Goal: Task Accomplishment & Management: Manage account settings

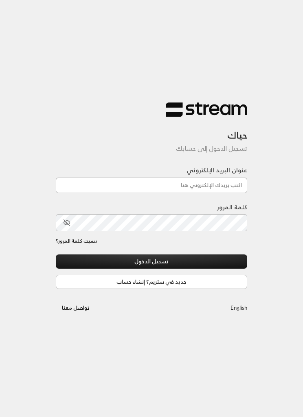
type input "[EMAIL_ADDRESS][DOMAIN_NAME]"
click at [199, 260] on button "تسجيل الدخول" at bounding box center [151, 262] width 191 height 14
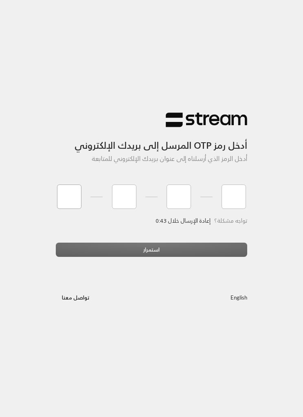
type input "7"
type input "3"
type input "1"
click at [178, 251] on div "استمرار" at bounding box center [151, 253] width 191 height 20
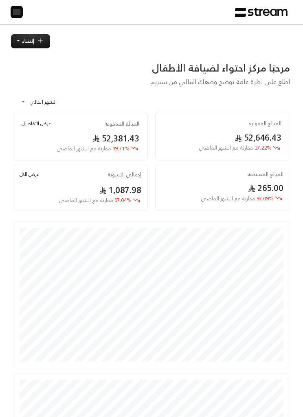
click at [14, 13] on img at bounding box center [17, 12] width 10 height 10
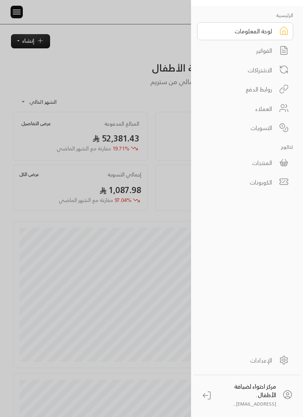
click at [274, 47] on link "الفواتير" at bounding box center [245, 51] width 96 height 18
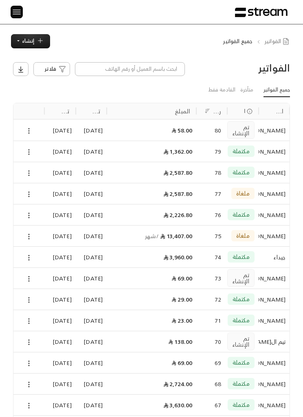
click at [17, 7] on img at bounding box center [17, 12] width 10 height 10
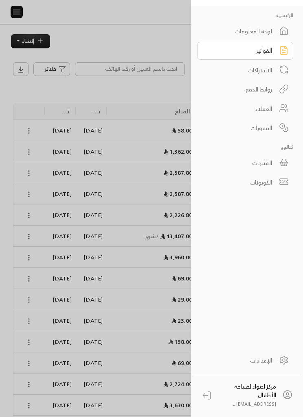
click at [271, 164] on div "المنتجات" at bounding box center [239, 163] width 64 height 9
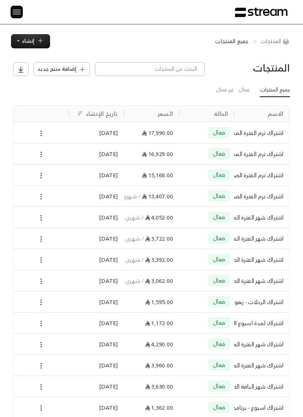
scroll to position [0, 0]
click at [42, 133] on icon at bounding box center [40, 133] width 7 height 7
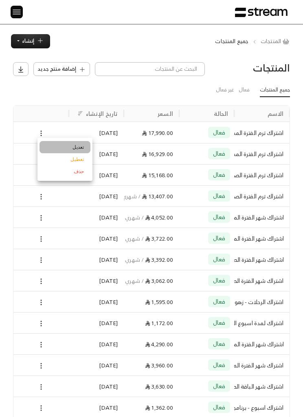
click at [72, 146] on li "تعديل" at bounding box center [64, 147] width 51 height 12
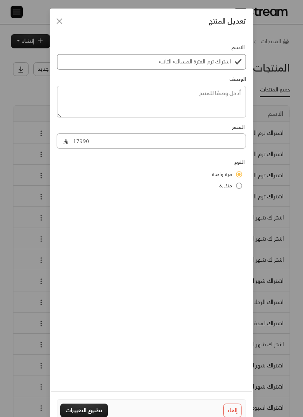
click at [56, 26] on icon "Close" at bounding box center [60, 21] width 10 height 10
type input "0"
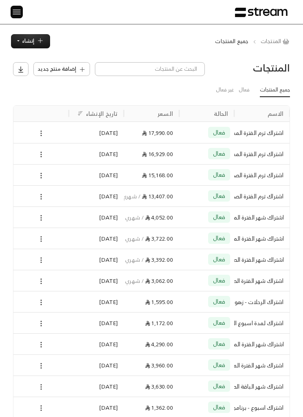
click at [43, 133] on icon at bounding box center [40, 133] width 7 height 7
click at [79, 171] on li "حذف" at bounding box center [64, 172] width 51 height 12
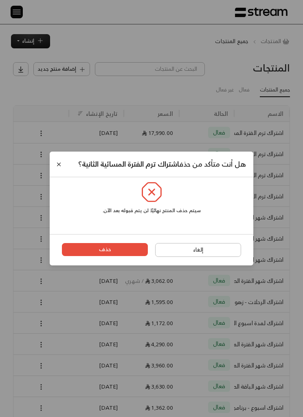
scroll to position [0, 0]
click at [101, 253] on button "حذف" at bounding box center [105, 249] width 86 height 13
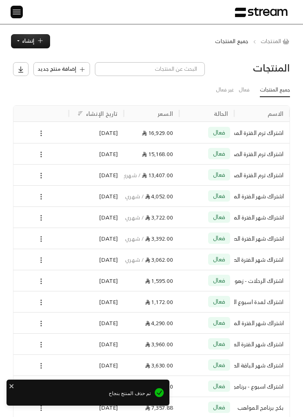
click at [40, 132] on icon at bounding box center [40, 133] width 7 height 7
click at [75, 171] on li "حذف" at bounding box center [64, 172] width 51 height 12
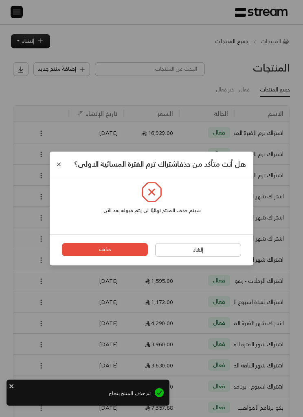
click at [106, 256] on button "حذف" at bounding box center [105, 249] width 86 height 13
click at [244, 165] on span "هل أنت متأكد من حذف اشتراك ترم الفترة المسائية الاولى ؟" at bounding box center [160, 164] width 172 height 13
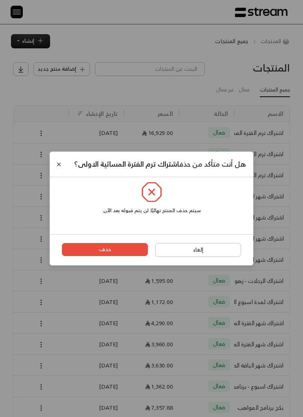
click at [194, 257] on button "إلغاء" at bounding box center [198, 250] width 86 height 14
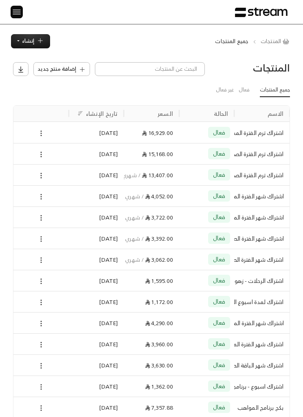
click at [44, 137] on icon at bounding box center [40, 133] width 7 height 7
click at [78, 165] on li "تعطيل" at bounding box center [64, 159] width 51 height 12
click at [38, 154] on icon at bounding box center [40, 154] width 7 height 7
click at [81, 197] on li "حذف" at bounding box center [64, 193] width 51 height 12
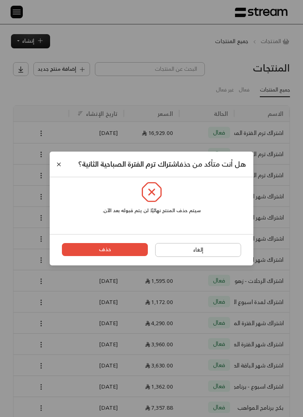
click at [131, 254] on button "حذف" at bounding box center [105, 249] width 86 height 13
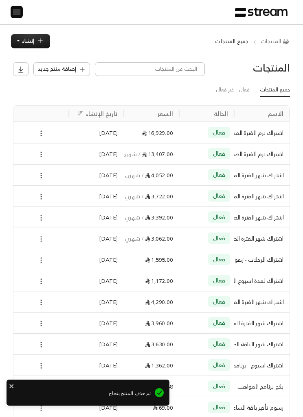
click at [42, 136] on icon at bounding box center [40, 133] width 7 height 7
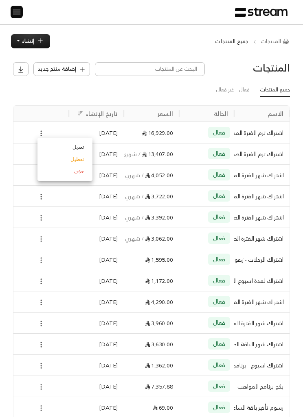
click at [0, 133] on div at bounding box center [151, 208] width 303 height 417
click at [43, 153] on icon at bounding box center [40, 154] width 7 height 7
click at [79, 192] on li "حذف" at bounding box center [64, 193] width 51 height 12
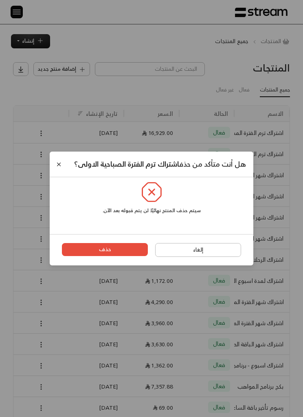
click at [122, 256] on button "حذف" at bounding box center [105, 249] width 86 height 13
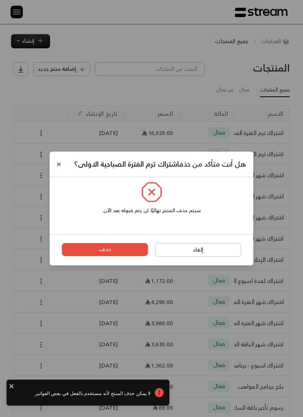
click at [59, 160] on button "Close" at bounding box center [59, 164] width 9 height 9
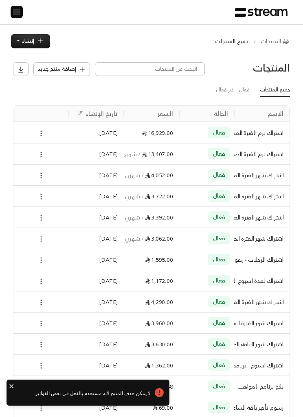
click at [38, 134] on icon at bounding box center [40, 133] width 7 height 7
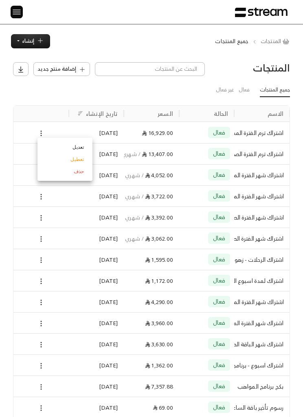
click at [72, 175] on li "حذف" at bounding box center [64, 172] width 51 height 12
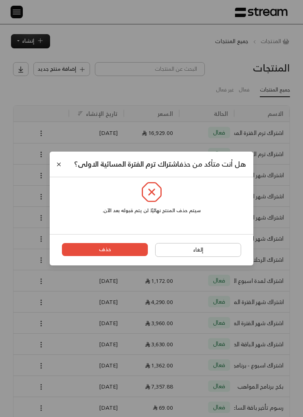
click at [123, 251] on button "حذف" at bounding box center [105, 249] width 86 height 13
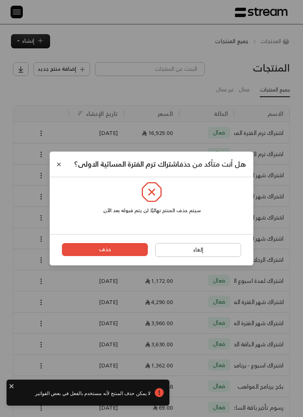
click at [124, 255] on button "حذف" at bounding box center [105, 249] width 86 height 13
click at [116, 256] on button "حذف" at bounding box center [105, 249] width 86 height 13
click at [119, 253] on button "حذف" at bounding box center [105, 249] width 86 height 13
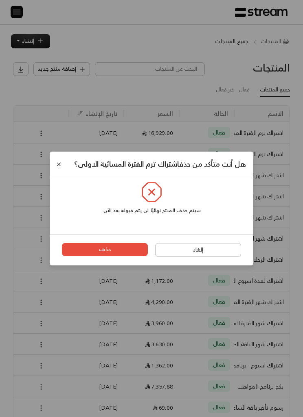
click at [116, 253] on button "حذف" at bounding box center [105, 249] width 86 height 13
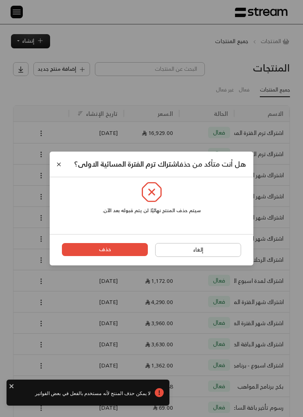
click at [102, 256] on button "حذف" at bounding box center [105, 249] width 86 height 13
click at [81, 256] on button "حذف" at bounding box center [105, 249] width 86 height 13
click at [92, 249] on button "حذف" at bounding box center [105, 249] width 86 height 13
click at [74, 159] on div "هل أنت متأكد من حذف اشتراك ترم الفترة المسائية الاولى ؟" at bounding box center [160, 164] width 172 height 11
click at [59, 167] on button "Close" at bounding box center [59, 164] width 9 height 9
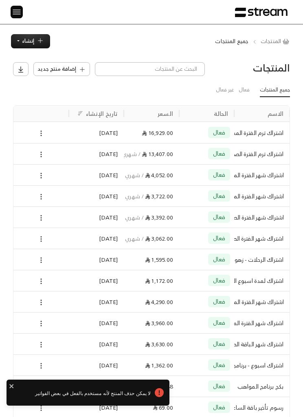
click at [38, 134] on icon at bounding box center [40, 133] width 7 height 7
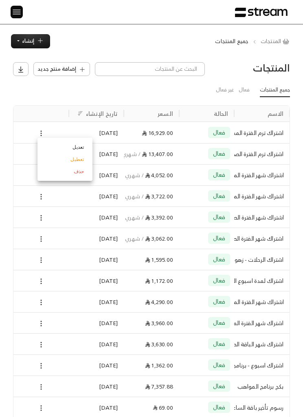
click at [82, 161] on li "تعطيل" at bounding box center [64, 159] width 51 height 12
click at [38, 158] on icon at bounding box center [40, 154] width 7 height 7
click at [77, 197] on li "حذف" at bounding box center [64, 193] width 51 height 12
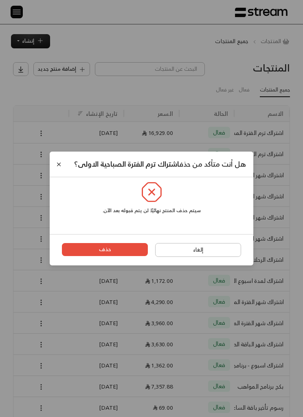
click at [111, 256] on button "حذف" at bounding box center [105, 249] width 86 height 13
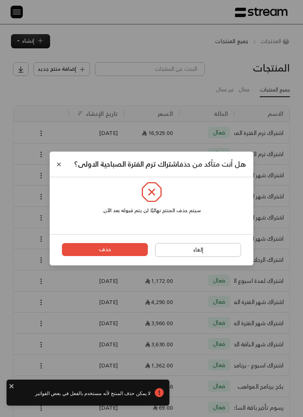
click at [6, 378] on div "هل أنت متأكد من حذف اشتراك ترم الفترة الصباحية الاولى ؟ سيتم حذف المنتج نهائيًا…" at bounding box center [151, 208] width 303 height 417
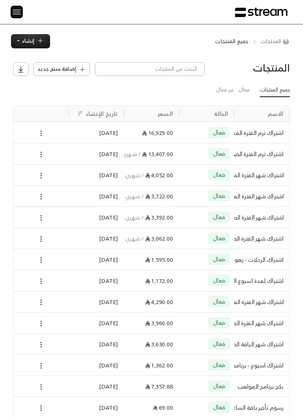
click at [34, 127] on div at bounding box center [40, 132] width 47 height 21
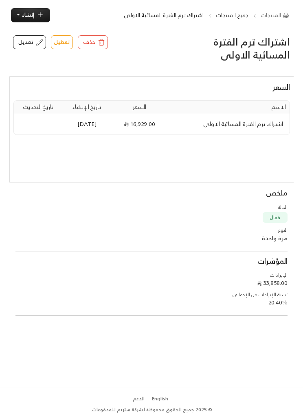
click at [91, 43] on span "حذف" at bounding box center [89, 42] width 12 height 8
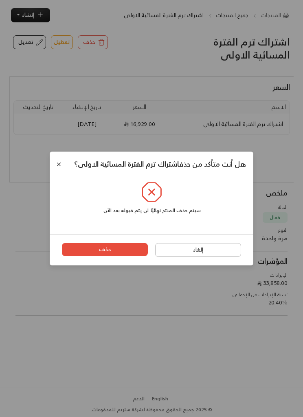
click at [107, 256] on button "حذف" at bounding box center [105, 249] width 86 height 13
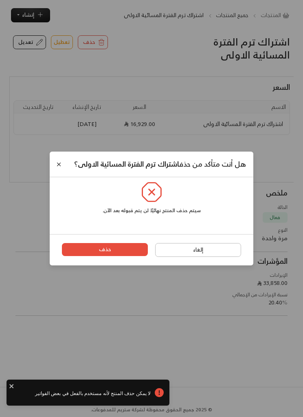
click at [61, 169] on button "Close" at bounding box center [59, 164] width 9 height 9
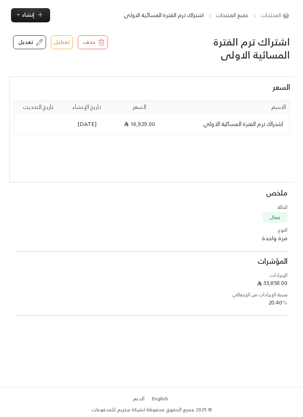
click at [55, 41] on button "تعطيل" at bounding box center [62, 42] width 22 height 14
click at [60, 36] on button "تعطيل" at bounding box center [62, 42] width 22 height 14
click at [61, 41] on button "تعطيل" at bounding box center [62, 42] width 22 height 14
click at [61, 39] on button "تعطيل" at bounding box center [62, 42] width 22 height 14
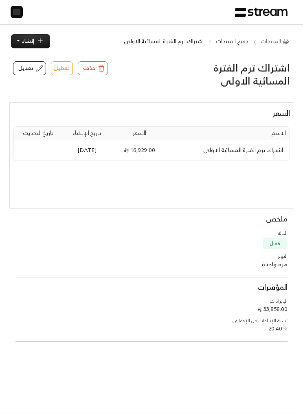
click at [55, 72] on button "تعطيل" at bounding box center [62, 68] width 22 height 14
click at [89, 74] on button "حذف" at bounding box center [93, 68] width 30 height 14
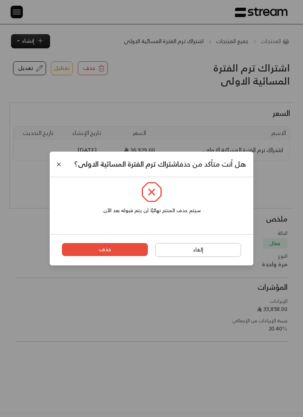
click at [123, 251] on button "حذف" at bounding box center [105, 249] width 86 height 13
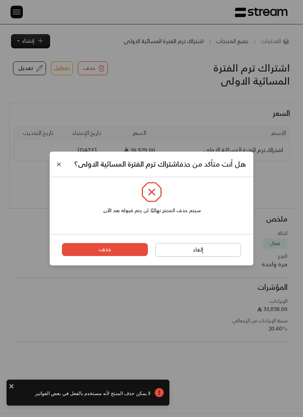
click at [56, 168] on button "Close" at bounding box center [59, 164] width 9 height 9
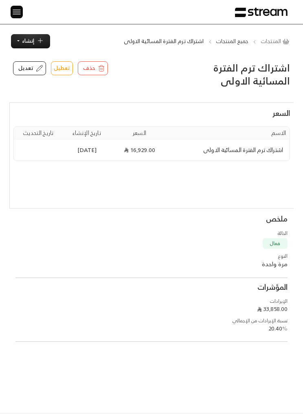
click at [29, 68] on span "تعديل" at bounding box center [25, 68] width 15 height 8
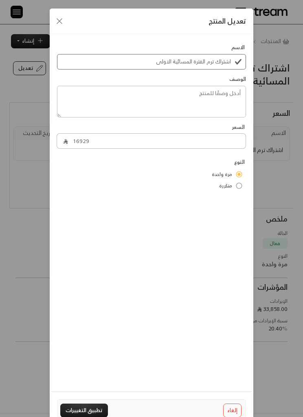
click at [61, 20] on icon "Close" at bounding box center [60, 21] width 10 height 10
type input "0"
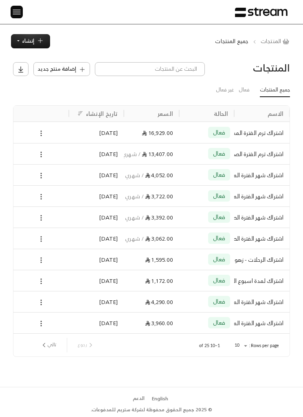
scroll to position [0, 0]
click at [32, 158] on div at bounding box center [40, 154] width 47 height 21
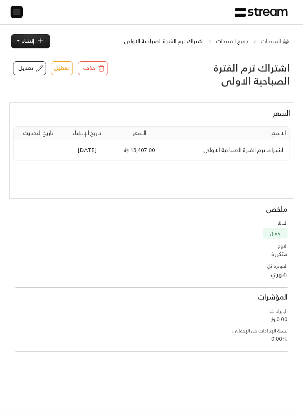
click at [89, 69] on span "حذف" at bounding box center [89, 68] width 12 height 8
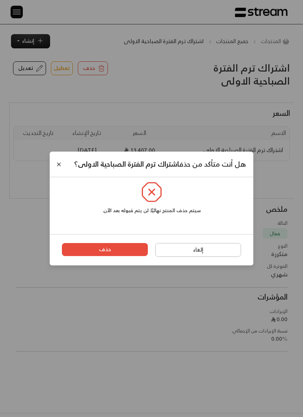
click at [121, 256] on button "حذف" at bounding box center [105, 249] width 86 height 13
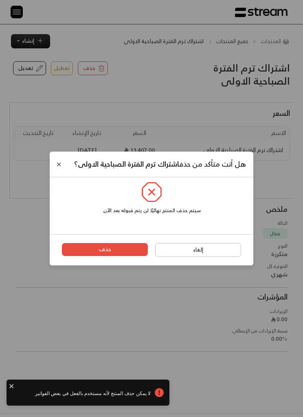
click at [62, 154] on div "هل أنت متأكد من حذف اشتراك ترم الفترة الصباحية الاولى ؟" at bounding box center [151, 165] width 203 height 26
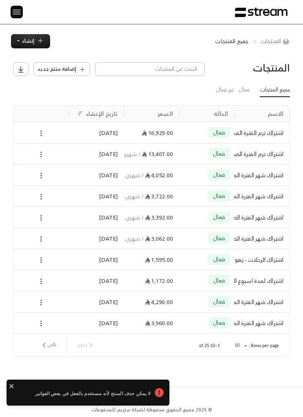
scroll to position [0, 0]
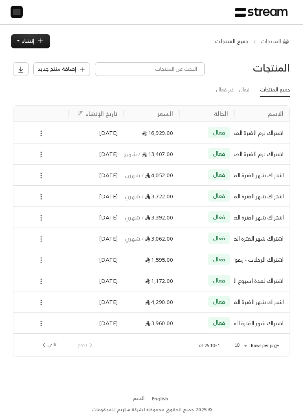
click at [39, 135] on icon at bounding box center [40, 133] width 7 height 7
click at [18, 97] on div at bounding box center [151, 208] width 303 height 417
click at [16, 11] on img at bounding box center [17, 12] width 10 height 10
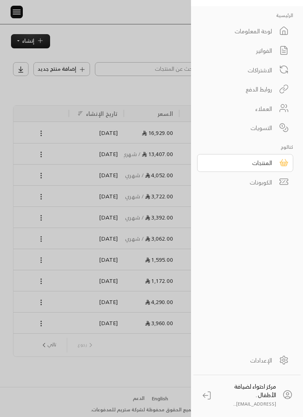
click at [42, 84] on div at bounding box center [151, 208] width 303 height 417
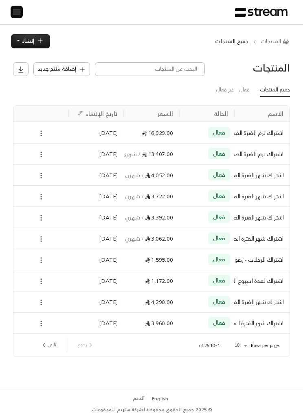
click at [15, 13] on img at bounding box center [17, 12] width 10 height 10
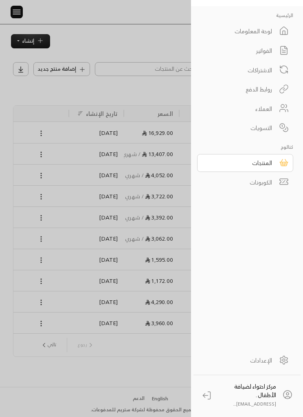
click at [242, 52] on div "الفواتير" at bounding box center [239, 50] width 64 height 9
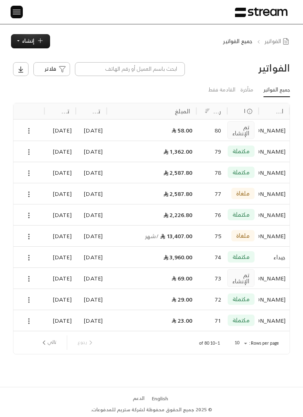
click at [28, 235] on icon at bounding box center [28, 236] width 7 height 7
click at [35, 250] on li "عرض" at bounding box center [39, 250] width 25 height 12
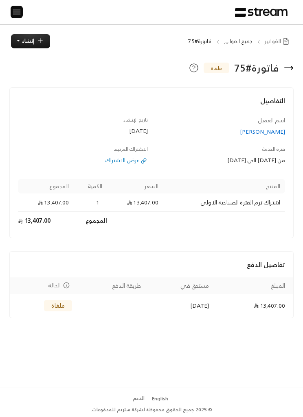
click at [52, 295] on td "ملغاة" at bounding box center [43, 306] width 67 height 24
click at [288, 69] on icon at bounding box center [289, 68] width 10 height 10
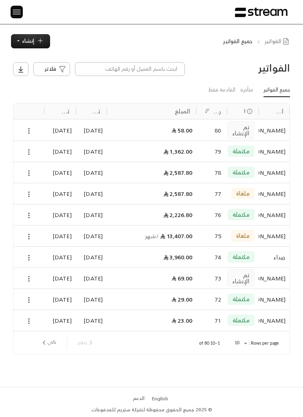
click at [15, 9] on img at bounding box center [17, 12] width 10 height 10
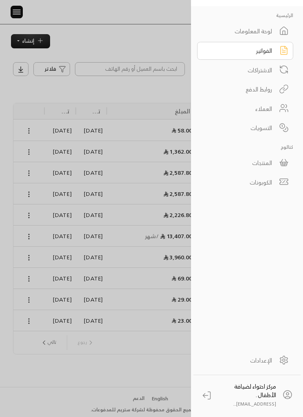
click at [270, 74] on div "الاشتراكات" at bounding box center [239, 70] width 64 height 9
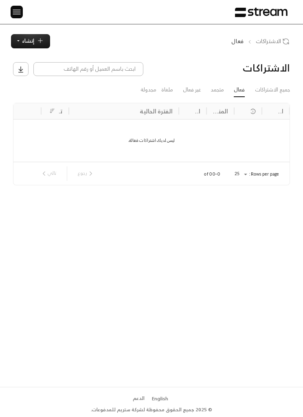
click at [192, 89] on link "غير فعال" at bounding box center [192, 89] width 18 height 13
click at [271, 91] on link "جميع الاشتراكات" at bounding box center [272, 89] width 35 height 13
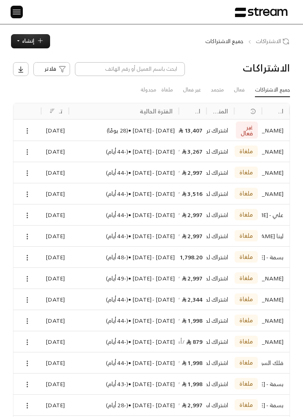
click at [28, 131] on icon at bounding box center [27, 130] width 7 height 7
click at [39, 159] on li "إلغاء" at bounding box center [38, 157] width 25 height 12
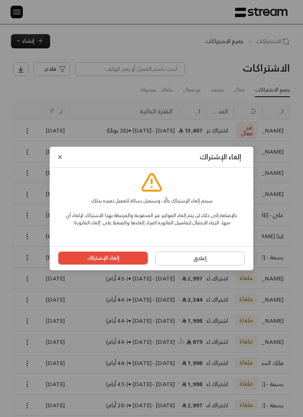
click at [113, 257] on button "إلغاء الإشتراك" at bounding box center [102, 258] width 89 height 13
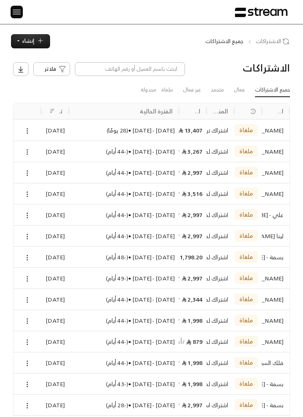
click at [17, 15] on img at bounding box center [17, 12] width 10 height 10
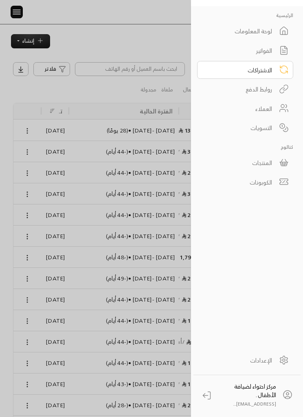
click at [271, 55] on div "الفواتير" at bounding box center [239, 50] width 64 height 9
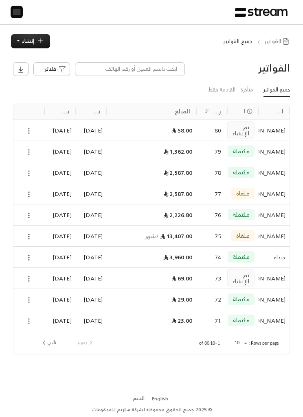
click at [31, 234] on icon at bounding box center [28, 236] width 7 height 7
click at [45, 252] on li "عرض" at bounding box center [39, 250] width 25 height 12
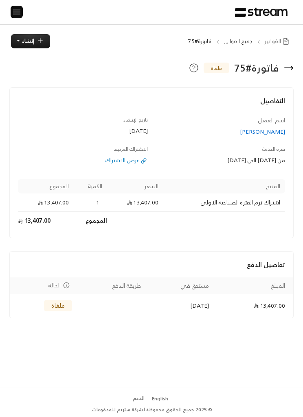
click at [131, 164] on div "عرض الاشتراك" at bounding box center [83, 160] width 130 height 8
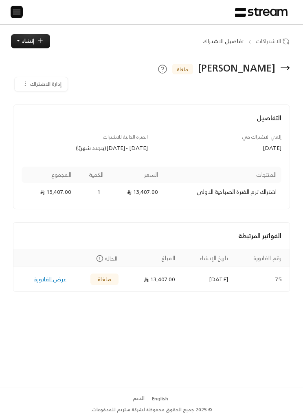
click at [15, 8] on img at bounding box center [17, 12] width 10 height 10
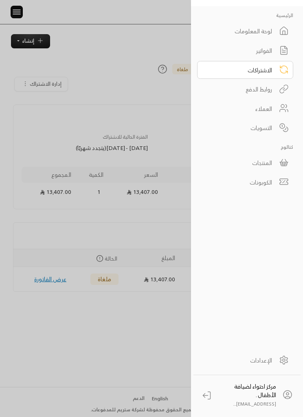
click at [238, 45] on link "الفواتير" at bounding box center [245, 51] width 96 height 18
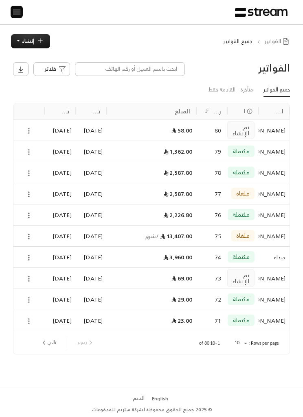
click at [17, 13] on img at bounding box center [17, 12] width 10 height 10
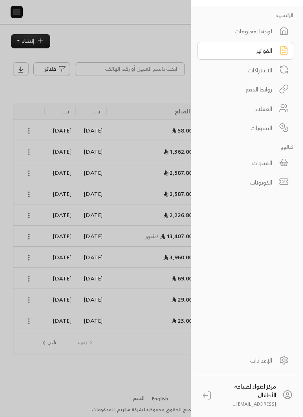
click at [241, 169] on link "المنتجات" at bounding box center [245, 163] width 96 height 18
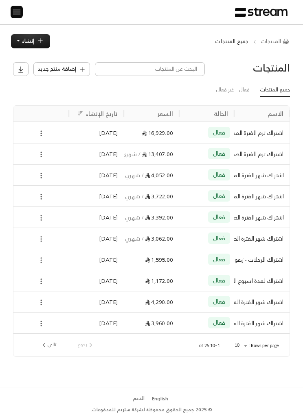
scroll to position [0, 0]
click at [42, 151] on icon at bounding box center [40, 154] width 7 height 7
click at [78, 194] on li "حذف" at bounding box center [64, 193] width 51 height 12
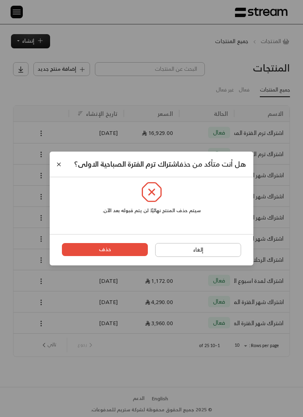
click at [93, 253] on button "حذف" at bounding box center [105, 249] width 86 height 13
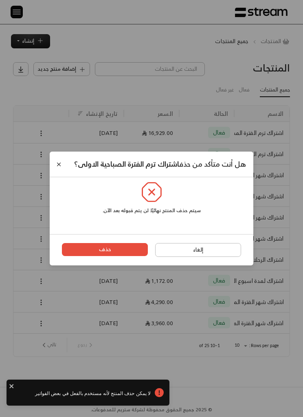
click at [194, 256] on button "إلغاء" at bounding box center [198, 250] width 86 height 14
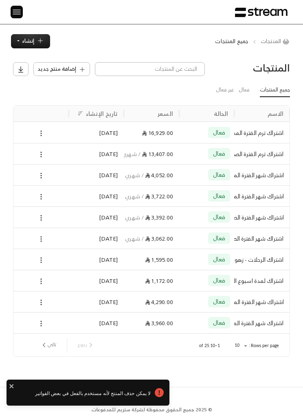
click at [36, 158] on div at bounding box center [40, 154] width 47 height 21
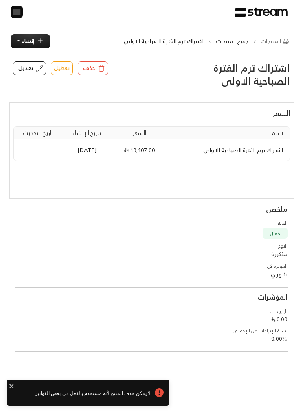
click at [60, 73] on button "تعطيل" at bounding box center [62, 68] width 22 height 14
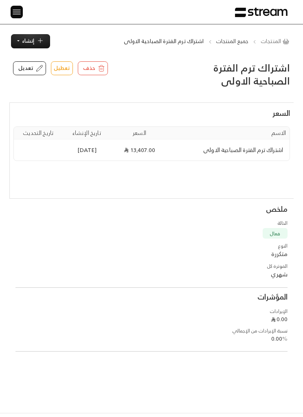
click at [62, 68] on button "تعطيل" at bounding box center [62, 68] width 22 height 14
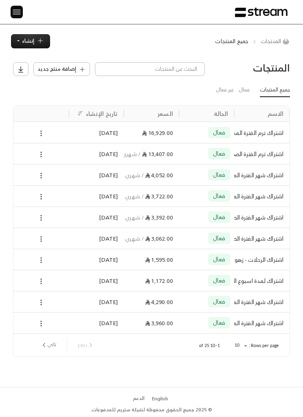
scroll to position [0, 0]
click at [37, 133] on icon at bounding box center [40, 133] width 7 height 7
click at [20, 145] on div at bounding box center [151, 208] width 303 height 417
click at [39, 151] on icon at bounding box center [40, 154] width 7 height 7
click at [72, 181] on li "تعطيل" at bounding box center [64, 181] width 51 height 12
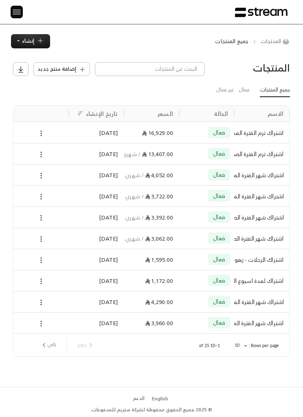
click at [59, 67] on span "إضافة منتج جديد" at bounding box center [56, 69] width 39 height 8
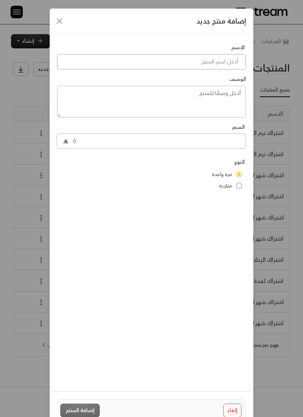
click at [110, 59] on input at bounding box center [151, 61] width 189 height 15
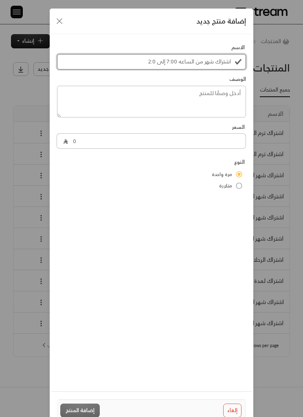
type input "اشتراك شهر من الساعه 7:00 إلى 2:00"
click at [220, 92] on textarea at bounding box center [151, 102] width 189 height 32
type textarea "ت"
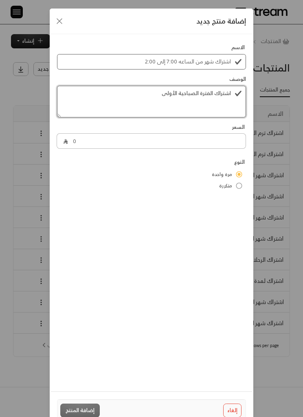
type textarea "اشتراك الفترة الصباحية الأولى"
click at [225, 57] on input "اشتراك شهر من الساعه 7:00 إلى 2:00" at bounding box center [151, 61] width 189 height 15
click at [216, 63] on input "اشتراك شهر من الساعه 7:00 إلى 2:00" at bounding box center [151, 61] width 189 height 15
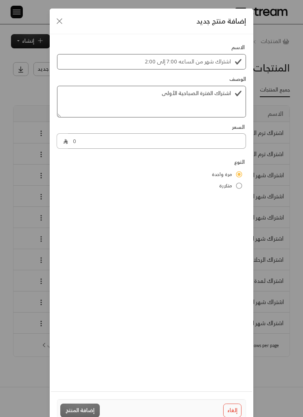
click at [178, 142] on input "0" at bounding box center [157, 140] width 178 height 15
click at [74, 147] on input "0" at bounding box center [157, 140] width 178 height 15
type input "3062"
click at [207, 236] on div "الاسم اشتراك شهر من الساعه 7:00 إلى 2:00 الوصف اشتراك الفترة الصباحية الأولى ال…" at bounding box center [151, 209] width 203 height 351
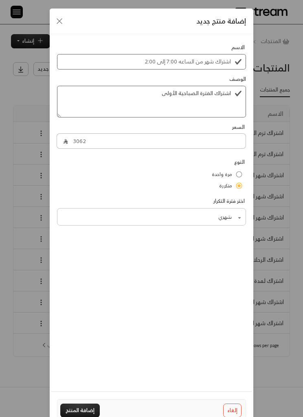
click at [220, 218] on body "الرئيسية لوحة المعلومات الفواتير الاشتراكات روابط الدفع العملاء التسويات كتالوج…" at bounding box center [151, 208] width 303 height 417
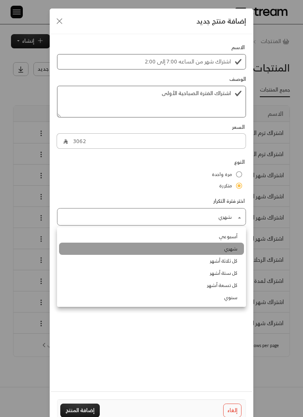
click at [215, 359] on div at bounding box center [151, 208] width 303 height 417
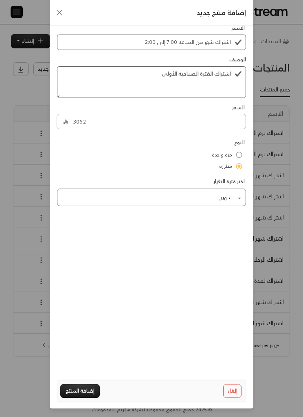
scroll to position [34, 0]
click at [89, 399] on button "إضافة المنتج" at bounding box center [79, 391] width 39 height 14
type input "0"
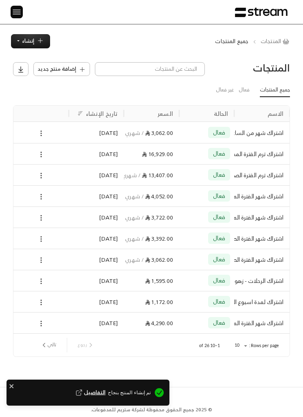
scroll to position [0, 0]
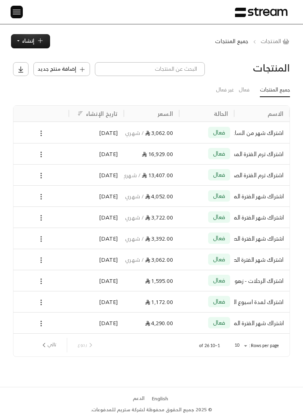
click at [38, 263] on icon at bounding box center [40, 260] width 7 height 7
click at [74, 295] on li "حذف" at bounding box center [64, 298] width 51 height 12
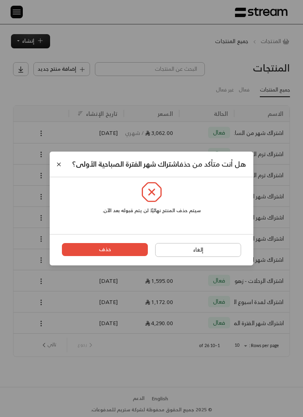
click at [104, 255] on button "حذف" at bounding box center [105, 249] width 86 height 13
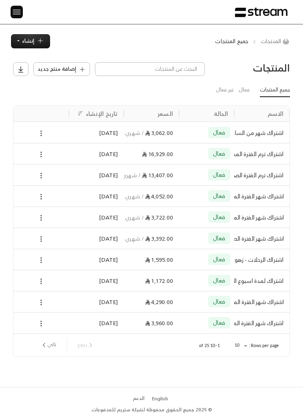
click at [118, 237] on div "[DATE]" at bounding box center [96, 238] width 55 height 21
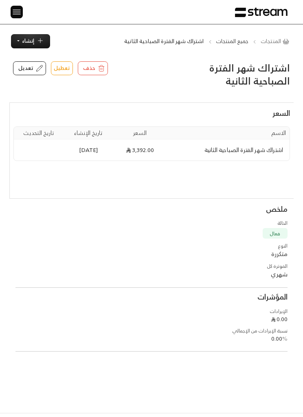
click at [89, 63] on button "حذف" at bounding box center [93, 68] width 30 height 14
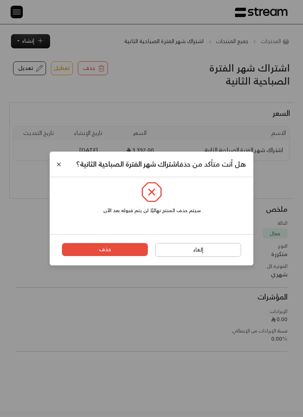
click at [91, 253] on button "حذف" at bounding box center [105, 249] width 86 height 13
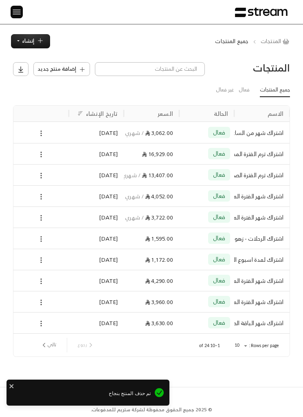
scroll to position [0, 0]
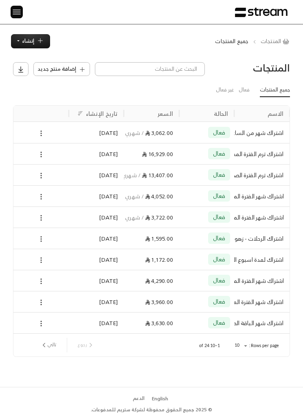
click at [76, 295] on div "[DATE]" at bounding box center [96, 302] width 43 height 21
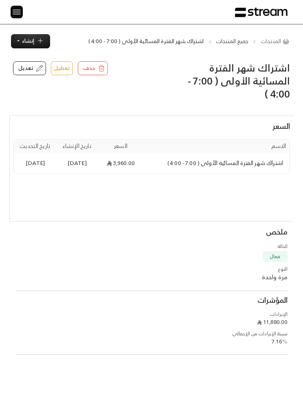
click at [83, 67] on span "حذف" at bounding box center [89, 68] width 12 height 8
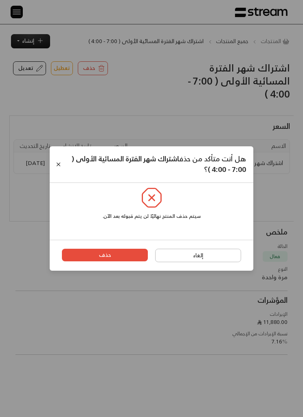
click at [106, 258] on button "حذف" at bounding box center [105, 255] width 86 height 13
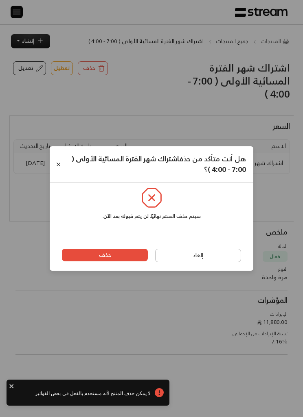
click at [198, 259] on button "إلغاء" at bounding box center [198, 256] width 86 height 14
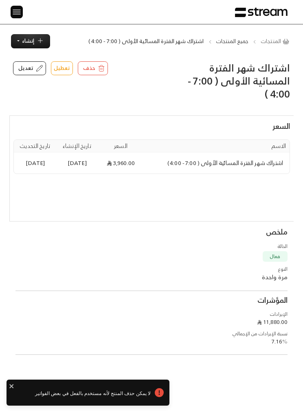
click at [60, 64] on button "تعطيل" at bounding box center [62, 68] width 22 height 14
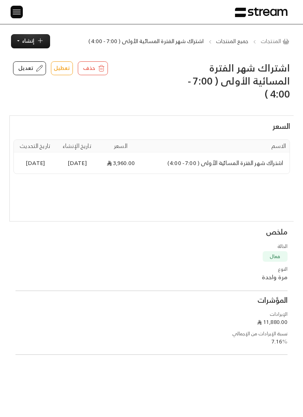
click at [52, 65] on button "تعطيل" at bounding box center [62, 68] width 22 height 14
click at [61, 71] on button "تعطيل" at bounding box center [62, 68] width 22 height 14
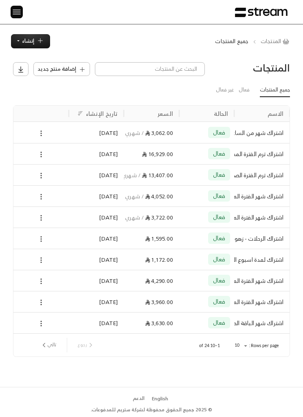
scroll to position [0, 0]
click at [41, 216] on circle at bounding box center [41, 216] width 1 height 1
click at [70, 253] on li "حذف" at bounding box center [64, 256] width 51 height 12
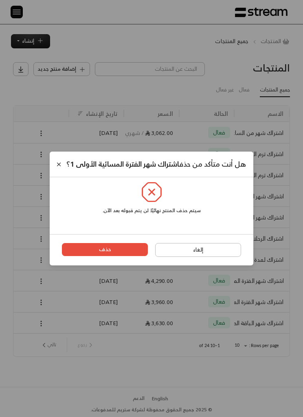
click at [91, 249] on button "حذف" at bounding box center [105, 249] width 86 height 13
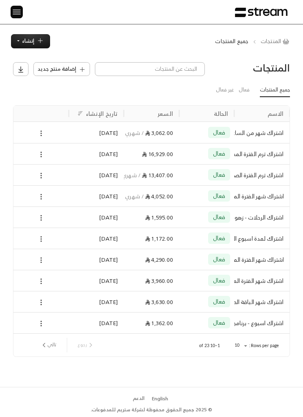
click at [41, 195] on icon at bounding box center [40, 196] width 7 height 7
click at [13, 194] on div at bounding box center [151, 208] width 303 height 417
click at [30, 41] on span "إنشاء" at bounding box center [28, 40] width 12 height 9
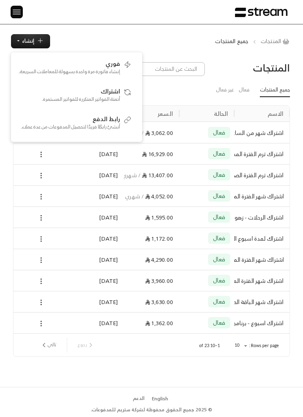
click at [172, 39] on div "المنتجات جميع المنتجات إنشاء فوري إنشاء فاتورة مرة واحدة بسهولة للمعاملات السري…" at bounding box center [151, 41] width 303 height 14
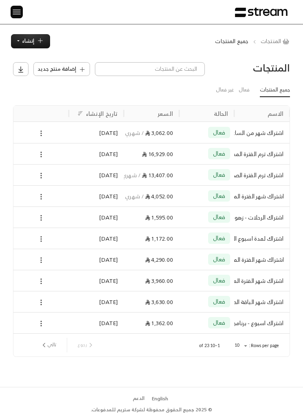
click at [73, 67] on span "إضافة منتج جديد" at bounding box center [56, 69] width 39 height 8
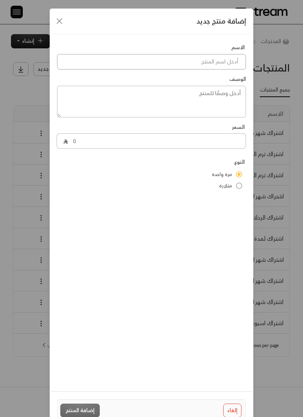
click at [223, 63] on input at bounding box center [151, 61] width 189 height 15
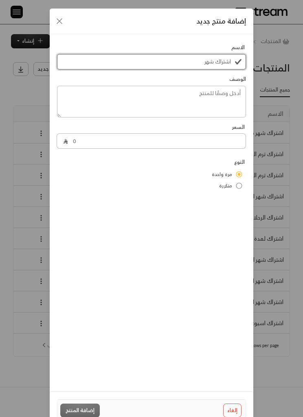
click at [209, 64] on input "اشتراك شهر" at bounding box center [151, 61] width 189 height 15
paste input "من الساعه 7:00 إلى 2:00"
click at [140, 63] on input "اشتراك شهر من الساعه 7:00 إلى 2:00" at bounding box center [151, 61] width 189 height 15
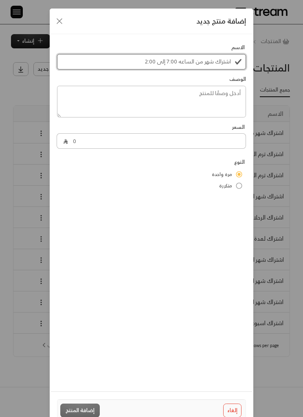
click at [138, 61] on input "اشتراك شهر من الساعه 7:00 إلى 2:00" at bounding box center [151, 61] width 189 height 15
click at [146, 65] on input "اشتراك شهر من الساعه 7:00 إلى 2:00" at bounding box center [151, 61] width 189 height 15
click at [140, 64] on input "اشتراك شهر من الساعه 7:00 إلى 2:00" at bounding box center [151, 61] width 189 height 15
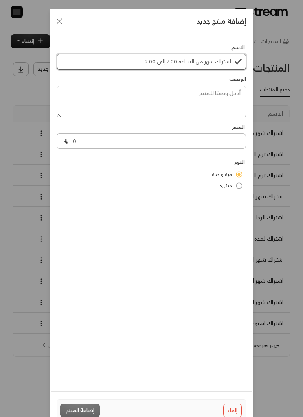
click at [140, 64] on input "اشتراك شهر من الساعه 7:00 إلى 2:00" at bounding box center [151, 61] width 189 height 15
click at [141, 62] on input "اشتراك شهر من الساعه 7:00 إلى 2:00" at bounding box center [151, 61] width 189 height 15
type input "اشتراك شهر من الساعه 7:00 إلى 3:00"
click at [231, 97] on textarea at bounding box center [151, 102] width 189 height 32
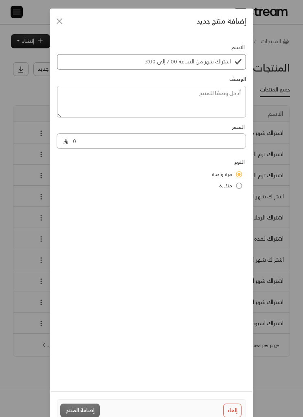
click at [231, 94] on textarea at bounding box center [151, 102] width 189 height 32
paste textarea "اشتراك شهر من الساعه 7:00 إلى 2:00"
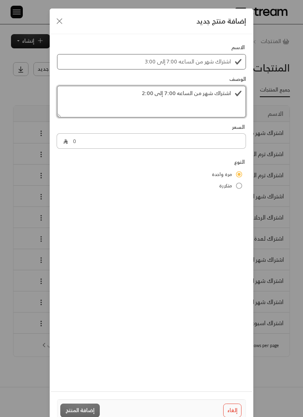
click at [141, 92] on textarea "اشتراك شهر من الساعه 7:00 إلى 2:00" at bounding box center [151, 102] width 189 height 32
click at [143, 91] on textarea "اشتراك شهر من الساعه 7:00 إلى 2:00" at bounding box center [151, 102] width 189 height 32
click at [216, 91] on textarea "اشتراك شهر من الساعه 7:00 إلى 2:00" at bounding box center [151, 102] width 189 height 32
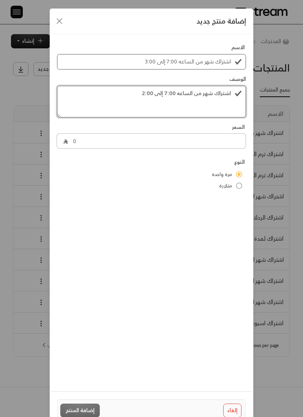
click at [207, 89] on textarea "اشتراك شهر من الساعه 7:00 إلى 2:00" at bounding box center [151, 102] width 189 height 32
click at [203, 89] on textarea "اشتراك شهر من الساعه 7:00 إلى 2:00" at bounding box center [151, 102] width 189 height 32
type textarea "اشتراك شهر الفرةمن الساعه 7:00 إلى 2:00"
click at [229, 66] on input "اشتراك شهر من الساعه 7:00 إلى 3:00" at bounding box center [151, 61] width 189 height 15
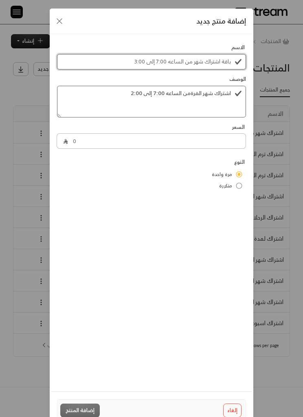
type input "باقة اشتراك شهر من الساعه 7:00 إلى 3:00"
click at [230, 90] on textarea "اشتراك شهر الفرةمن الساعه 7:00 إلى 2:00" at bounding box center [151, 102] width 189 height 32
click at [189, 94] on textarea "اشتراك شهر الفرةمن الساعه 7:00 إلى 2:00" at bounding box center [151, 102] width 189 height 32
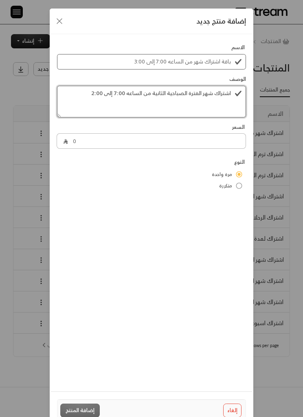
click at [216, 89] on textarea "اشتراك شهر الفترة الصباحية الثانية من الساعه 7:00 إلى 2:00" at bounding box center [151, 102] width 189 height 32
click at [216, 88] on textarea "اشتراك شهر الفترة الصباحية الثانية من الساعه 7:00 إلى 2:00" at bounding box center [151, 102] width 189 height 32
click at [211, 93] on textarea "اشتراك شهر الفترة الصباحية الثانية من الساعه 7:00 إلى 2:00" at bounding box center [151, 102] width 189 height 32
click at [93, 95] on textarea "اشتراك شهر الفترة الصباحية الثانية من الساعه 7:00 إلى 2:00" at bounding box center [151, 102] width 189 height 32
click at [96, 92] on textarea "اشتراك شهر الفترة الصباحية الثانية من الساعه 7:00 إلى 2:00" at bounding box center [151, 102] width 189 height 32
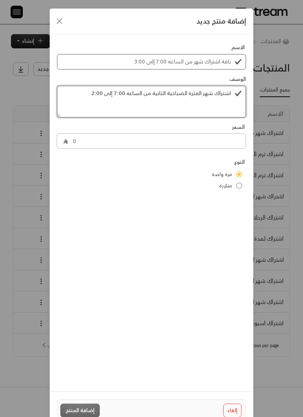
click at [96, 92] on textarea "اشتراك شهر الفترة الصباحية الثانية من الساعه 7:00 إلى 2:00" at bounding box center [151, 102] width 189 height 32
type textarea "اشتراك شهر الفترة الصباحية الثانية من الساعه 7:00 إلى 3:00"
click at [177, 146] on input "0" at bounding box center [157, 140] width 178 height 15
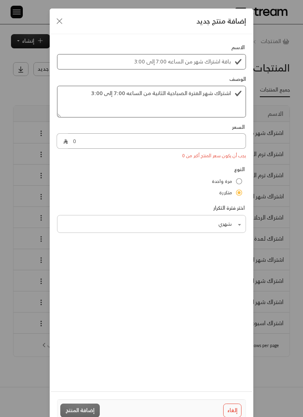
click at [139, 138] on input "0" at bounding box center [157, 140] width 178 height 15
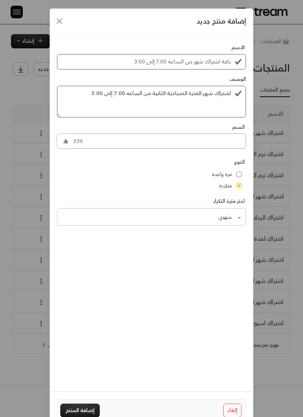
type input "3392"
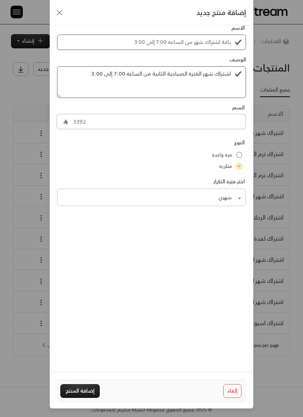
click at [144, 237] on div "الاسم باقة اشتراك شهر من الساعه 7:00 إلى 3:00 الوصف اشتراك شهر الفترة الصباحية …" at bounding box center [151, 190] width 203 height 351
click at [84, 393] on button "إضافة المنتج" at bounding box center [79, 391] width 39 height 14
type input "0"
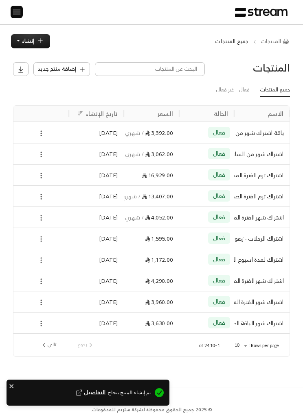
click at [44, 150] on button at bounding box center [40, 155] width 7 height 10
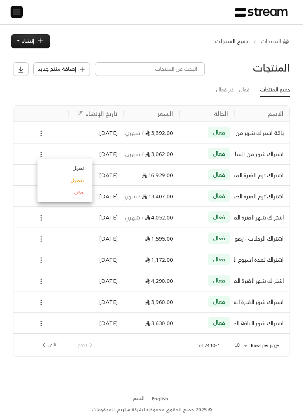
click at [59, 163] on li "تعديل" at bounding box center [64, 168] width 51 height 12
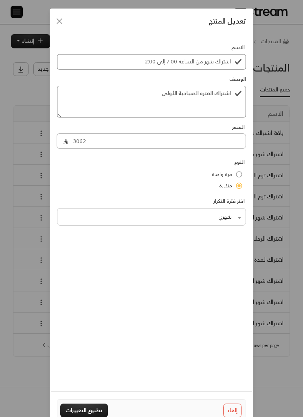
scroll to position [0, 0]
click at [229, 61] on input "اشتراك شهر من الساعه 7:00 إلى 2:00" at bounding box center [151, 61] width 189 height 15
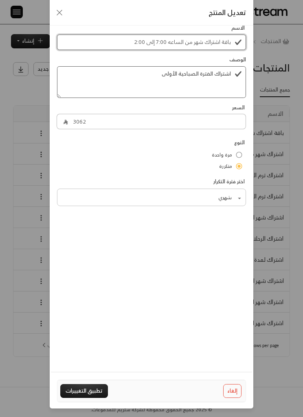
type input "باقة اشتراك شهر من الساعه 7:00 إلى 2:00"
click at [83, 246] on div "الاسم باقة اشتراك شهر من الساعه 7:00 إلى 2:00 الوصف اشتراك الفترة الصباحية الأو…" at bounding box center [151, 190] width 203 height 351
click at [77, 396] on button "تطبيق التغييرات" at bounding box center [84, 391] width 48 height 14
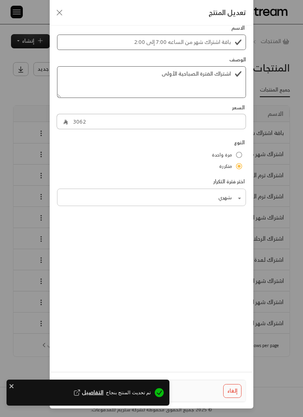
type input "0"
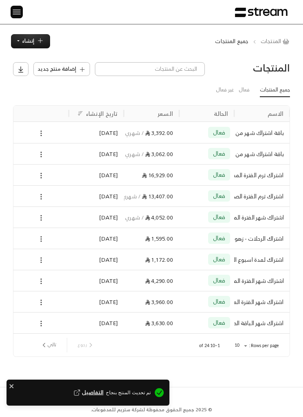
click at [32, 37] on span "إنشاء" at bounding box center [28, 40] width 12 height 9
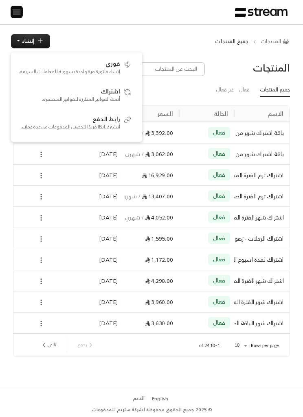
click at [164, 35] on div "المنتجات جميع المنتجات إنشاء فوري إنشاء فاتورة مرة واحدة بسهولة للمعاملات السري…" at bounding box center [151, 41] width 303 height 14
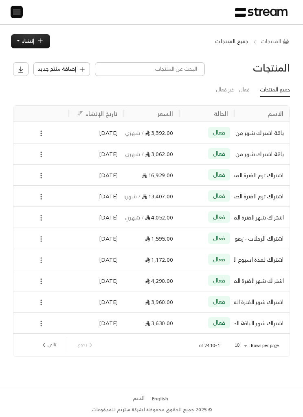
click at [68, 72] on span "إضافة منتج جديد" at bounding box center [56, 69] width 39 height 8
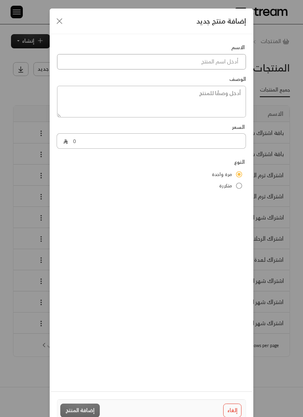
click at [218, 64] on input at bounding box center [151, 61] width 189 height 15
click at [224, 67] on input at bounding box center [151, 61] width 189 height 15
paste input "اشتراك شهر الفترة الصباحية الثانية من الساعه 7:00"
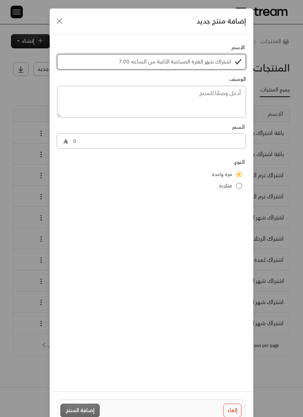
click at [210, 62] on input "اشتراك شهر الفترة الصباحية الثانية من الساعه 7:00" at bounding box center [151, 61] width 189 height 15
click at [161, 65] on input "اشتراك شهر الفترة الصباحية الثانية من الساعه 7:00" at bounding box center [151, 61] width 189 height 15
click at [174, 63] on input "اشتراك شهر الفترة الصباحية الثانية من الساعه 7:00" at bounding box center [151, 61] width 189 height 15
click at [173, 63] on input "اشتراك شهر الفترة الصباحية الثانية من الساعه 7:00" at bounding box center [151, 61] width 189 height 15
type input "اشتراك شهر الفترة المسائية الثانية من الساعه 7:00"
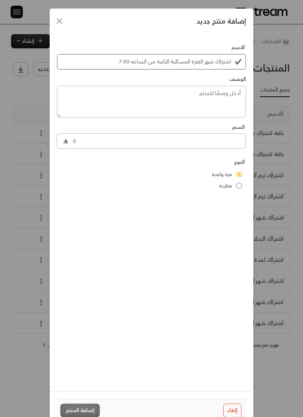
click at [9, 107] on div "إضافة منتج جديد الاسم اشتراك شهر الفترة المسائية الثانية من الساعه 7:00 الوصف ا…" at bounding box center [151, 208] width 303 height 417
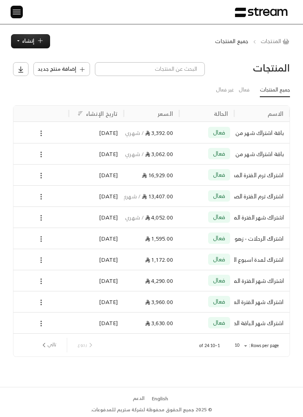
click at [39, 155] on icon at bounding box center [40, 154] width 7 height 7
click at [59, 167] on li "تعديل" at bounding box center [64, 168] width 51 height 12
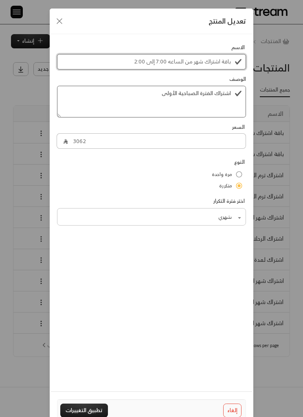
click at [225, 61] on input "باقة اشتراك شهر من الساعه 7:00 إلى 2:00" at bounding box center [151, 61] width 189 height 15
click at [218, 60] on input "باقة اشتراك شهر من الساعه 7:00 إلى 2:00" at bounding box center [151, 61] width 189 height 15
click at [208, 63] on input "باقة اشتراك شهر من الساعه 7:00 إلى 2:00" at bounding box center [151, 61] width 189 height 15
click at [207, 63] on input "باقة اشتراك شهر من الساعه 7:00 إلى 2:00" at bounding box center [151, 61] width 189 height 15
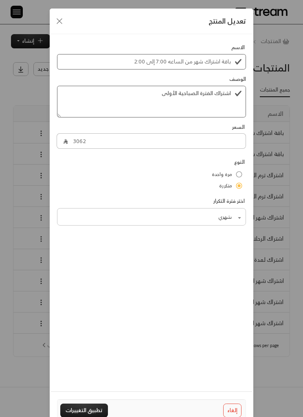
click at [280, 63] on div "تعديل المنتج الاسم باقة اشتراك شهر من الساعه 7:00 إلى 2:00 الوصف اشتراك الفترة …" at bounding box center [151, 208] width 303 height 417
type input "0"
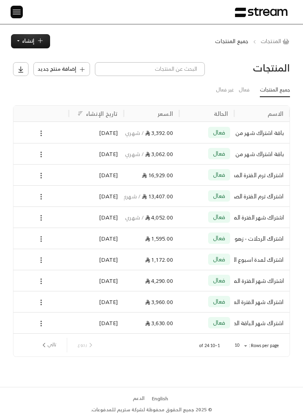
click at [61, 73] on span "إضافة منتج جديد" at bounding box center [56, 69] width 39 height 8
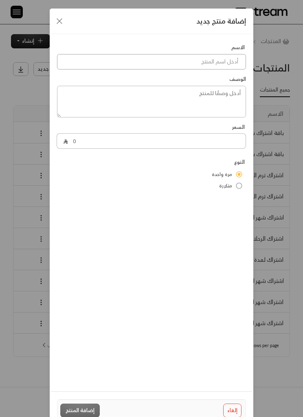
click at [229, 65] on input at bounding box center [151, 61] width 189 height 15
click at [238, 60] on input at bounding box center [151, 61] width 189 height 15
paste input "باقة اشتراك شهر من الساعه 7:00 إلى 2:00"
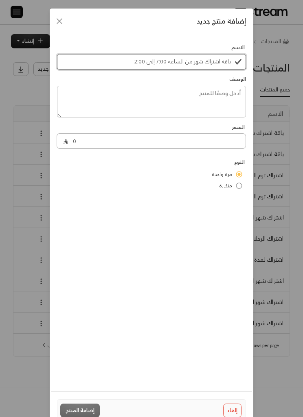
click at [135, 62] on input "باقة اشتراك شهر من الساعه 7:00 إلى 2:00" at bounding box center [151, 61] width 189 height 15
click at [132, 63] on input "باقة اشتراك شهر من الساعه 7:00 إلى 2:00" at bounding box center [151, 61] width 189 height 15
click at [131, 63] on input "باقة اشتراك شهر من الساعه 7:00 إلى 2:00" at bounding box center [151, 61] width 189 height 15
click at [134, 65] on input "باقة اشتراك شهر من الساعه 7:00 إلى 2:00" at bounding box center [151, 61] width 189 height 15
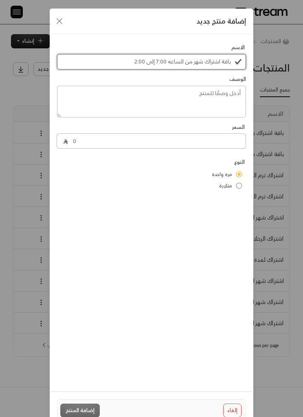
click at [134, 65] on input "باقة اشتراك شهر من الساعه 7:00 إلى 2:00" at bounding box center [151, 61] width 189 height 15
click at [135, 65] on input "باقة اشتراك شهر من الساعه 7:00 إلى 2:00" at bounding box center [151, 61] width 189 height 15
click at [129, 64] on input "باقة اشتراك شهر من الساعه 7:00 إلى 2:00" at bounding box center [151, 61] width 189 height 15
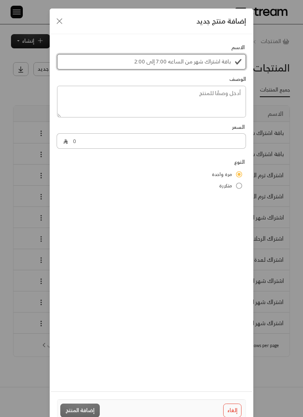
click at [133, 64] on input "باقة اشتراك شهر من الساعه 7:00 إلى 2:00" at bounding box center [151, 61] width 189 height 15
click at [133, 63] on input "باقة اشتراك شهر من الساعه 7:00 إلى 2:00" at bounding box center [151, 61] width 189 height 15
click at [133, 61] on input "باقة اشتراك شهر من الساعه 7:00 إلى 2:00" at bounding box center [151, 61] width 189 height 15
click at [111, 57] on input "باقة اشتراك شهر من الساعه 7:00 إلى 2:00" at bounding box center [151, 61] width 189 height 15
click at [129, 62] on input "باقة اشتراك شهر من الساعه 7:00 إلى 2:00" at bounding box center [151, 61] width 189 height 15
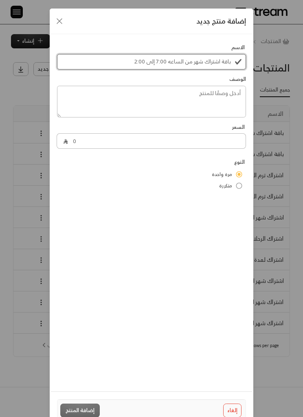
click at [138, 63] on input "باقة اشتراك شهر من الساعه 7:00 إلى 2:00" at bounding box center [151, 61] width 189 height 15
click at [137, 63] on input "باقة اشتراك شهر من الساعه 7:00 إلى 2:00" at bounding box center [151, 61] width 189 height 15
type input "باقة اشتراك شهر من الساعه 7:00 إلى 4:00"
click at [239, 96] on textarea at bounding box center [151, 102] width 189 height 32
click at [231, 95] on textarea at bounding box center [151, 102] width 189 height 32
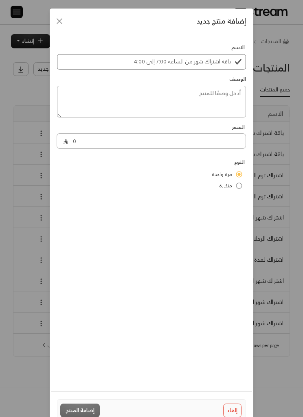
click at [226, 93] on textarea at bounding box center [151, 102] width 189 height 32
click at [227, 91] on textarea at bounding box center [151, 102] width 189 height 32
paste textarea "باقة اشتراك شهر من الساعه 7:00 إلى 2:00"
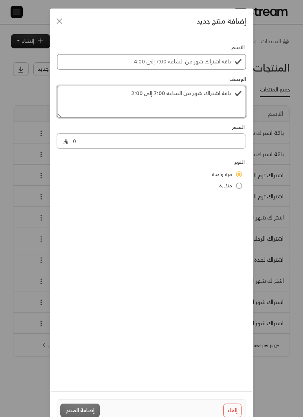
click at [192, 94] on textarea "باقة اشتراك شهر من الساعه 7:00 إلى 2:00" at bounding box center [151, 102] width 189 height 32
click at [73, 99] on textarea "باقة اشتراك شهر الفترة المسائية الأولى من الساعه 7:00 إلى 2:00" at bounding box center [151, 102] width 189 height 32
click at [77, 97] on textarea "باقة اشتراك شهر الفترة المسائية الأولى من الساعه 7:00 إلى 2:00" at bounding box center [151, 102] width 189 height 32
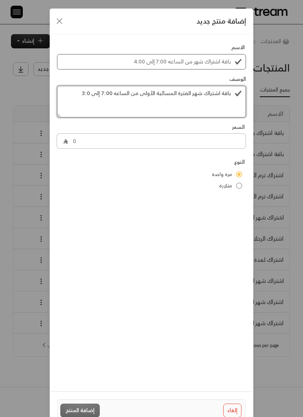
click at [84, 97] on textarea "باقة اشتراك شهر الفترة المسائية الأولى من الساعه 7:00 إلى 3:0" at bounding box center [151, 102] width 189 height 32
click at [84, 96] on textarea "باقة اشتراك شهر الفترة المسائية الأولى من الساعه 7:00 إلى 3:0" at bounding box center [151, 102] width 189 height 32
click at [86, 94] on textarea "باقة اشتراك شهر الفترة المسائية الأولى من الساعه 7:00 إلى 0" at bounding box center [151, 102] width 189 height 32
click at [87, 94] on textarea "باقة اشتراك شهر الفترة المسائية الأولى من الساعه 7:00 إلى 0" at bounding box center [151, 102] width 189 height 32
click at [86, 94] on textarea "باقة اشتراك شهر الفترة المسائية الأولى من الساعه 7:00 إلى 0" at bounding box center [151, 102] width 189 height 32
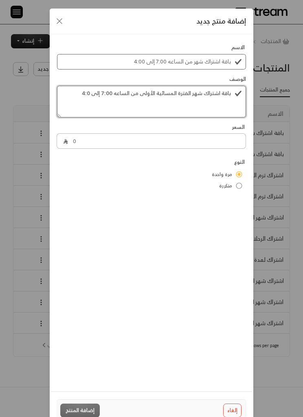
type textarea "باقة اشتراك شهر الفترة المسائية الأولى من الساعه 7:00 إلى 4:00"
click at [74, 141] on input "0" at bounding box center [157, 140] width 178 height 15
click at [72, 145] on input "30" at bounding box center [157, 140] width 178 height 15
click at [72, 144] on input "30" at bounding box center [157, 140] width 178 height 15
type input "3722"
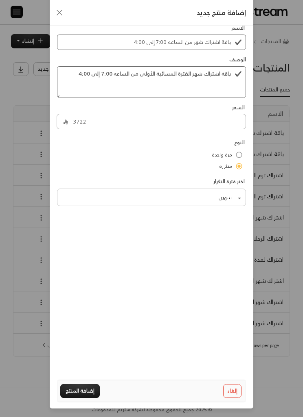
click at [85, 392] on button "إضافة المنتج" at bounding box center [79, 391] width 39 height 14
type input "0"
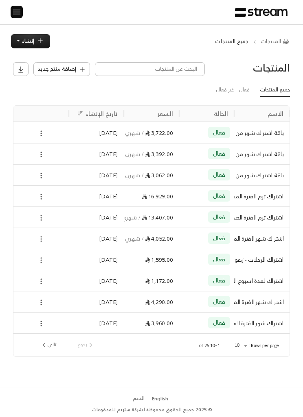
click at [37, 240] on icon at bounding box center [40, 239] width 7 height 7
click at [64, 252] on li "تعديل" at bounding box center [64, 253] width 51 height 12
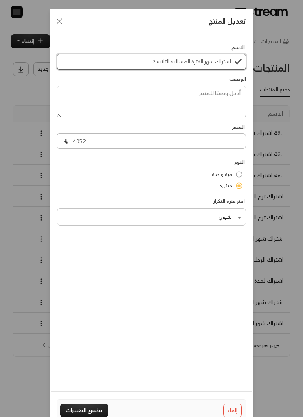
click at [227, 60] on input "اشتراك شهر الفترة المسائية الثانية 2" at bounding box center [151, 61] width 189 height 15
click at [142, 63] on input "باقة اشتراك شهر الفترة المسائية الثانية 2" at bounding box center [151, 61] width 189 height 15
click at [175, 63] on input "باقة اشتراك شهر الفترة المسائية الثانية 2" at bounding box center [151, 61] width 189 height 15
click at [190, 62] on input "باقة اشتراك شهر الفترة المسائية الثانية 2" at bounding box center [151, 61] width 189 height 15
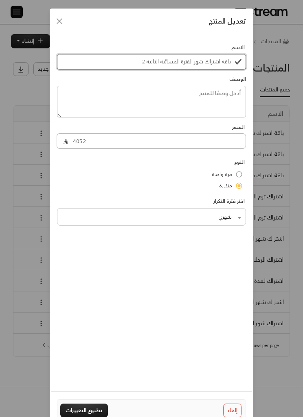
click at [190, 62] on input "باقة اشتراك شهر الفترة المسائية الثانية 2" at bounding box center [151, 61] width 189 height 15
click at [206, 63] on input "باقة اشتراك شهر" at bounding box center [151, 61] width 189 height 15
click at [205, 63] on input "باقة اشتراك شهر" at bounding box center [151, 61] width 189 height 15
click at [194, 58] on input "باقة اشتراك شهر" at bounding box center [151, 61] width 189 height 15
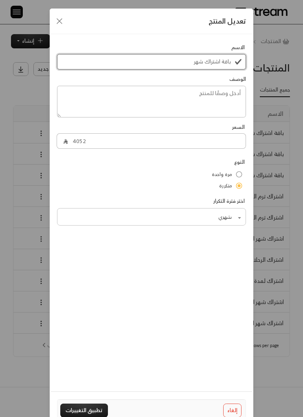
paste input "من الساعه 7:00 إلى 2:00"
click at [137, 61] on input "باقة اشتراك شهر من الساعه 7:00 إلى 2:00" at bounding box center [151, 61] width 189 height 15
type input "باقة اشتراك شهر من الساعه 7:00 إلى 5:00"
click at [209, 94] on textarea at bounding box center [151, 102] width 189 height 32
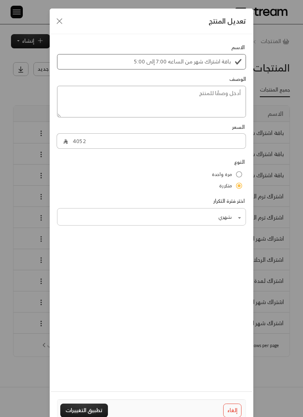
click at [195, 92] on textarea at bounding box center [151, 102] width 189 height 32
click at [210, 62] on input "باقة اشتراك شهر من الساعه 7:00 إلى 5:00" at bounding box center [151, 61] width 189 height 15
click at [209, 62] on input "باقة اشتراك شهر من الساعه 7:00 إلى 5:00" at bounding box center [151, 61] width 189 height 15
click at [196, 64] on input "باقة اشتراك شهر من الساعه 7:00 إلى 5:00" at bounding box center [151, 61] width 189 height 15
click at [157, 59] on input "باقة اشتراك شهر من الساعه 7:00 إلى 5:00" at bounding box center [151, 61] width 189 height 15
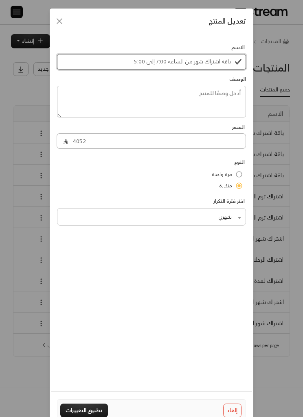
click at [157, 59] on input "باقة اشتراك شهر من الساعه 7:00 إلى 5:00" at bounding box center [151, 61] width 189 height 15
click at [146, 60] on input "باقة اشتراك شهر من الساعه 7:00 إلى 5:00" at bounding box center [151, 61] width 189 height 15
click at [146, 59] on input "باقة اشتراك شهر من الساعه 7:00 إلى 5:00" at bounding box center [151, 61] width 189 height 15
click at [199, 91] on textarea at bounding box center [151, 102] width 189 height 32
click at [214, 94] on textarea at bounding box center [151, 102] width 189 height 32
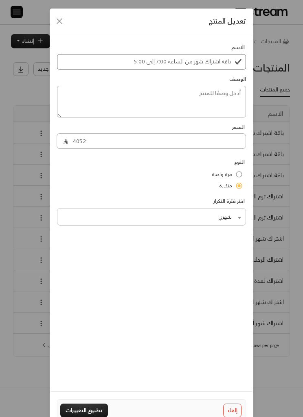
click at [221, 100] on textarea at bounding box center [151, 102] width 189 height 32
paste textarea "باقة اشتراك شهر من الساعه 7:00 إلى 5:00"
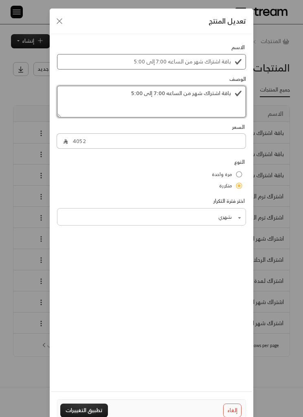
click at [189, 92] on textarea "باقة اشتراك شهر من الساعه 7:00 إلى 5:00" at bounding box center [151, 102] width 189 height 32
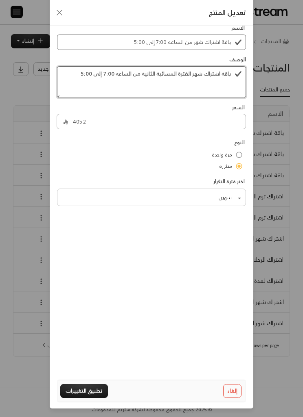
type textarea "باقة اشتراك شهر الفترة المسائية الثانية من الساعه 7:00 إلى 5:00"
click at [76, 229] on div "الاسم باقة اشتراك شهر من الساعه 7:00 إلى 5:00 الوصف باقة اشتراك شهر الفترة المس…" at bounding box center [151, 190] width 203 height 351
click at [77, 393] on button "تطبيق التغييرات" at bounding box center [84, 391] width 48 height 14
type input "0"
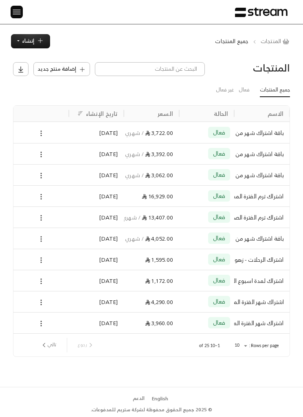
click at [48, 347] on button "تالي" at bounding box center [48, 345] width 22 height 14
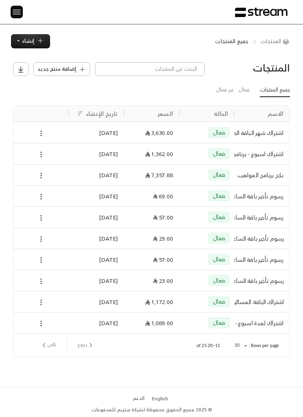
click at [85, 347] on button "رجوع" at bounding box center [85, 345] width 23 height 14
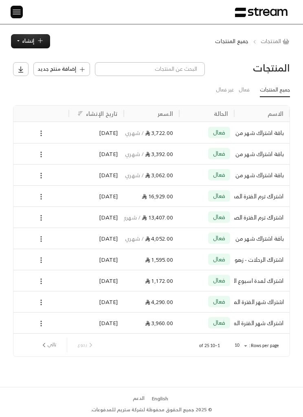
click at [55, 63] on button "إضافة منتج جديد" at bounding box center [61, 69] width 57 height 14
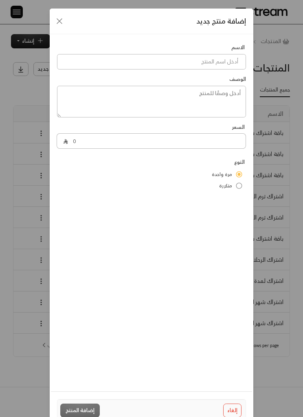
scroll to position [0, 0]
click at [207, 63] on input at bounding box center [151, 61] width 189 height 15
click at [230, 59] on input at bounding box center [151, 61] width 189 height 15
paste input "باقة اشتراك شهر من الساعه 7:00 إلى 5:00"
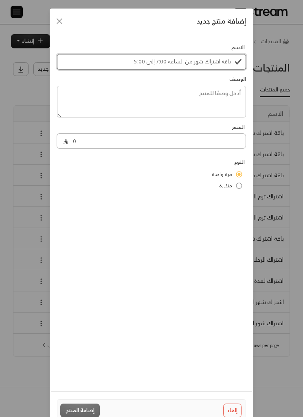
click at [204, 64] on input "باقة اشتراك شهر من الساعه 7:00 إلى 5:00" at bounding box center [151, 61] width 189 height 15
click at [192, 61] on input "باقة اشتراك شهر من الساعه 7:00 إلى 5:00" at bounding box center [151, 61] width 189 height 15
click at [199, 58] on input "باقة اشتراك شهر من الساعه 7:00 إلى 5:00" at bounding box center [151, 61] width 189 height 15
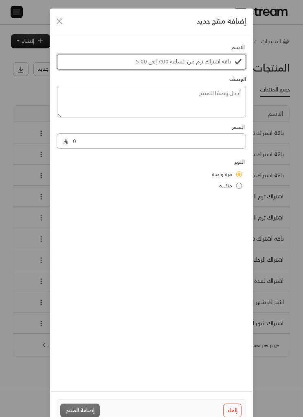
type input "باقة اشتراك ترم من الساعه 7:00 إلى 5:00"
click at [235, 91] on textarea at bounding box center [151, 102] width 189 height 32
click at [224, 91] on textarea at bounding box center [151, 102] width 189 height 32
click at [223, 91] on textarea at bounding box center [151, 102] width 189 height 32
paste textarea "باقة اشتراك شهر من الساعه 7:00 إلى 5:00"
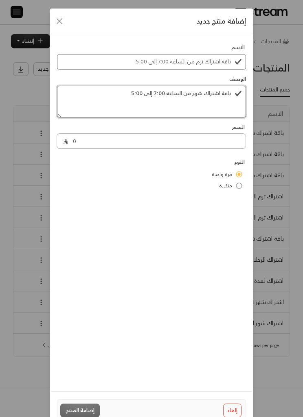
click at [191, 98] on textarea "باقة اشتراك شهر من الساعه 7:00 إلى 5:00" at bounding box center [151, 102] width 189 height 32
click at [189, 98] on textarea "باقة اشتراك شهر من الساعه 7:00 إلى 5:00" at bounding box center [151, 102] width 189 height 32
click at [198, 96] on textarea "باقة اشتراك شهر من الساعه 7:00 إلى 5:00" at bounding box center [151, 102] width 189 height 32
click at [197, 96] on textarea "باقة اشتراك شهر من الساعه 7:00 إلى 5:00" at bounding box center [151, 102] width 189 height 32
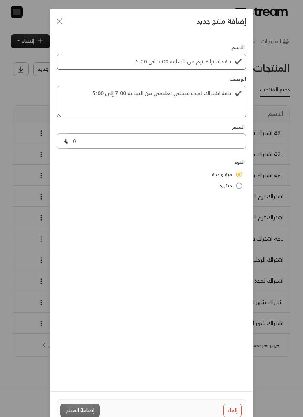
click at [93, 145] on input "0" at bounding box center [157, 140] width 178 height 15
click at [198, 95] on textarea "باقة اشتراك لمدة فصلي تعليمي من الساعه 7:00 إلى 5:00" at bounding box center [151, 102] width 189 height 32
click at [197, 95] on textarea "باقة اشتراك لمدة فصلي تعليمي من الساعه 7:00 إلى 5:00" at bounding box center [151, 102] width 189 height 32
type textarea "باقة اشتراك فصلي تعليمي من الساعه 7:00 إلى 5:00"
click at [192, 60] on input "باقة اشتراك ترم من الساعه 7:00 إلى 5:00" at bounding box center [151, 61] width 189 height 15
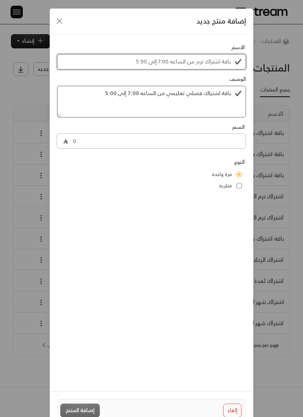
click at [192, 60] on input "باقة اشتراك ترم من الساعه 7:00 إلى 5:00" at bounding box center [151, 61] width 189 height 15
click at [151, 143] on input "0" at bounding box center [157, 140] width 178 height 15
click at [150, 143] on input "0" at bounding box center [157, 140] width 178 height 15
click at [194, 62] on input "باقة اشتراك ترم من الساعه 7:00 إلى 5:00" at bounding box center [151, 61] width 189 height 15
click at [193, 61] on input "باقة اشتراك ترم من الساعه 7:00 إلى 5:00" at bounding box center [151, 61] width 189 height 15
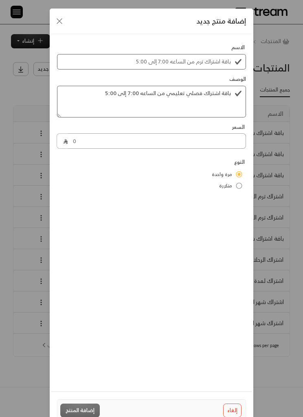
click at [126, 145] on input "0" at bounding box center [157, 140] width 178 height 15
type input "17990"
click at [169, 243] on div "الاسم باقة اشتراك ترم من الساعه 7:00 إلى 5:00 الوصف باقة اشتراك فصلي تعليمي من …" at bounding box center [151, 209] width 203 height 351
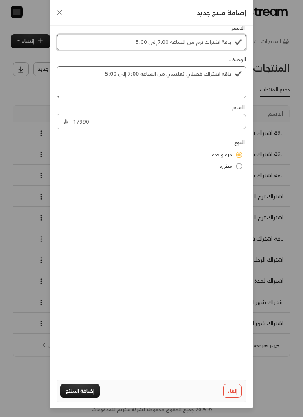
click at [223, 40] on input "باقة اشتراك ترم من الساعه 7:00 إلى 5:00" at bounding box center [151, 42] width 189 height 15
click at [212, 41] on input "باقة اشتراك ترم من الساعه 7:00 إلى 5:00" at bounding box center [151, 42] width 189 height 15
click at [211, 41] on input "باقة اشتراك ترم من الساعه 7:00 إلى 5:00" at bounding box center [151, 42] width 189 height 15
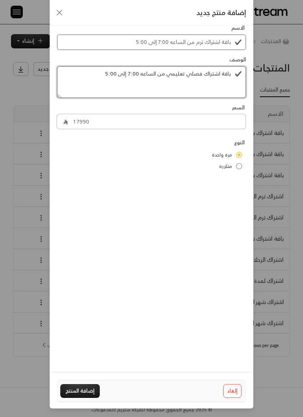
click at [220, 71] on textarea "باقة اشتراك فصلي تعليمي من الساعه 7:00 إلى 5:00" at bounding box center [151, 82] width 189 height 32
click at [218, 71] on textarea "باقة اشتراك فصلي تعليمي من الساعه 7:00 إلى 5:00" at bounding box center [151, 82] width 189 height 32
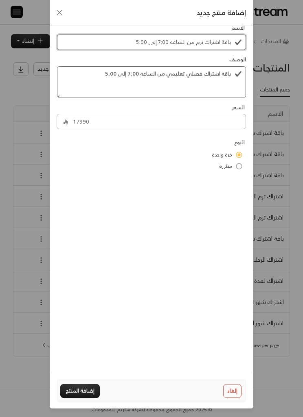
click at [194, 37] on input "باقة اشتراك ترم من الساعه 7:00 إلى 5:00" at bounding box center [151, 42] width 189 height 15
click at [194, 39] on input "باقة اشتراك ترم من الساعه 7:00 إلى 5:00" at bounding box center [151, 42] width 189 height 15
click at [217, 40] on input "باقة اشتراك ترم من الساعه 7:00 إلى 5:00" at bounding box center [151, 42] width 189 height 15
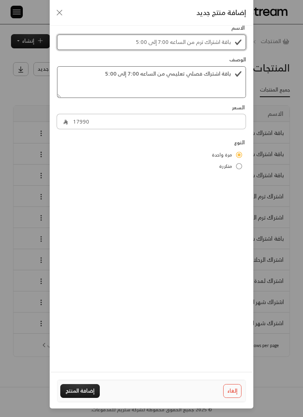
click at [216, 40] on input "باقة اشتراك ترم من الساعه 7:00 إلى 5:00" at bounding box center [151, 42] width 189 height 15
click at [197, 216] on div "الاسم باقة اشتراك ترم من الساعه 7:00 إلى 5:00 الوصف باقة اشتراك فصلي تعليمي من …" at bounding box center [151, 190] width 203 height 351
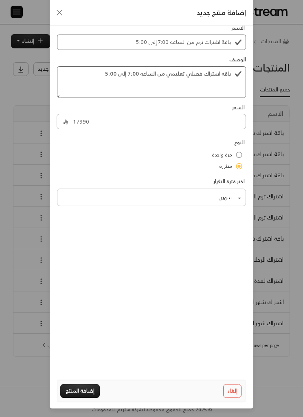
click at [230, 182] on body "الرئيسية لوحة المعلومات الفواتير الاشتراكات روابط الدفع العملاء التسويات كتالوج…" at bounding box center [151, 208] width 303 height 417
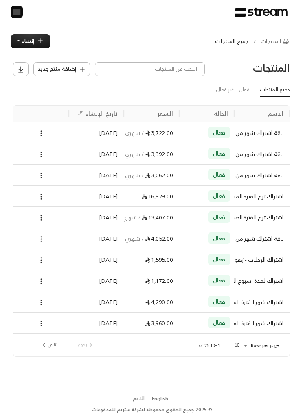
scroll to position [0, 0]
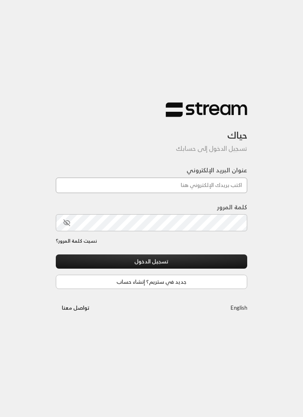
click at [181, 193] on input "عنوان البريد الإلكتروني" at bounding box center [151, 185] width 191 height 15
type input "[EMAIL_ADDRESS][DOMAIN_NAME]"
click at [151, 262] on button "تسجيل الدخول" at bounding box center [151, 262] width 191 height 14
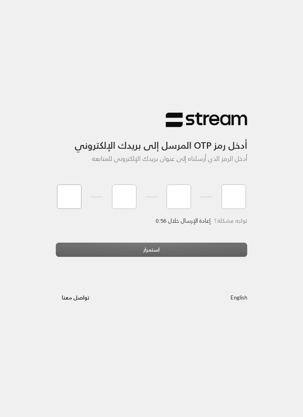
click at [81, 192] on input "tel" at bounding box center [69, 197] width 24 height 24
type input "2"
type input "4"
type input "3"
type input "8"
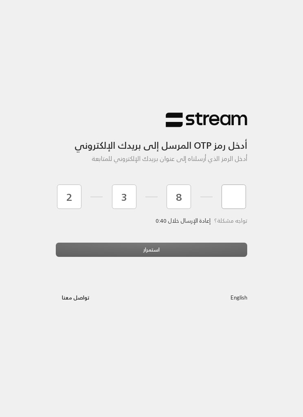
type input "5"
click at [196, 249] on div "استمرار" at bounding box center [151, 253] width 191 height 20
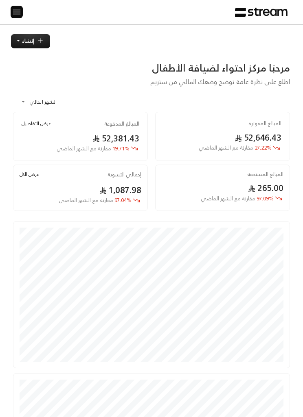
click at [14, 10] on img at bounding box center [17, 12] width 10 height 10
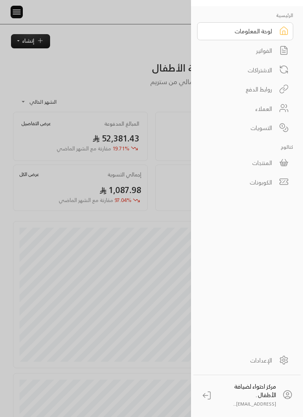
click at [273, 49] on link "الفواتير" at bounding box center [245, 51] width 96 height 18
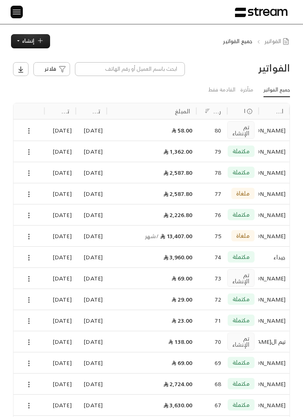
click at [26, 133] on icon at bounding box center [28, 130] width 7 height 7
click at [44, 149] on li "عرض" at bounding box center [39, 145] width 25 height 12
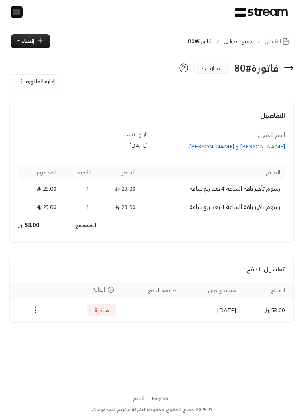
click at [31, 311] on icon "Payments" at bounding box center [35, 310] width 8 height 8
click at [79, 324] on li "تغيير الحالة الى مدفوعة" at bounding box center [64, 325] width 62 height 12
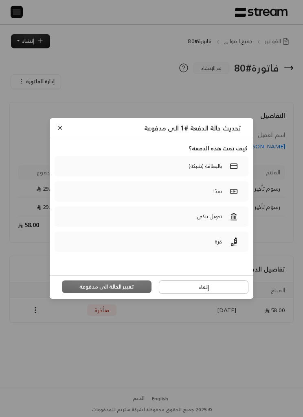
click at [232, 223] on div at bounding box center [233, 217] width 16 height 12
click at [236, 168] on rect at bounding box center [233, 166] width 7 height 5
click at [123, 289] on button "تغيير الحالة الى مدفوعة" at bounding box center [106, 287] width 89 height 13
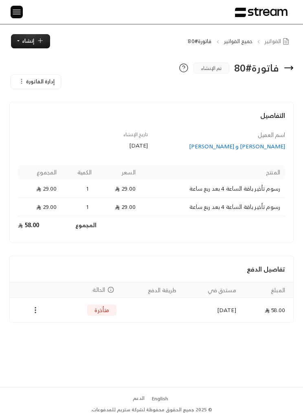
click at [15, 9] on img at bounding box center [17, 12] width 10 height 10
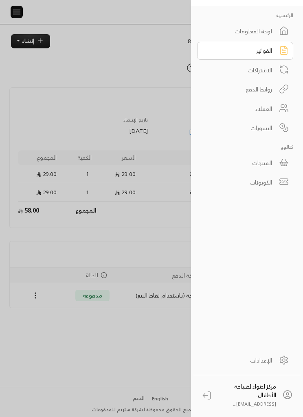
click at [157, 345] on div at bounding box center [151, 208] width 303 height 417
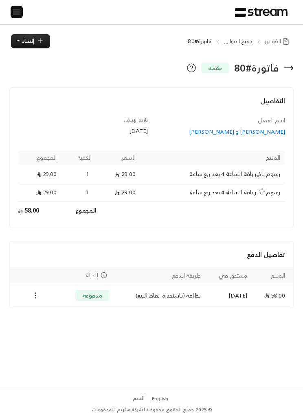
click at [15, 13] on img at bounding box center [17, 12] width 10 height 10
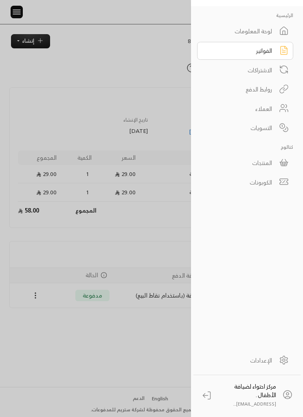
click at [151, 102] on div at bounding box center [151, 208] width 303 height 417
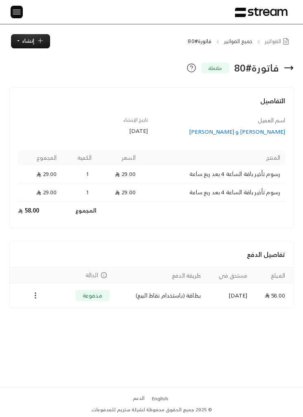
click at [14, 17] on img at bounding box center [17, 12] width 10 height 10
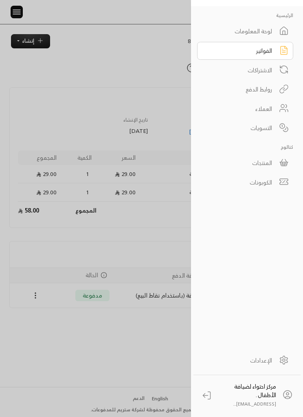
click at [277, 164] on link "المنتجات" at bounding box center [245, 163] width 96 height 18
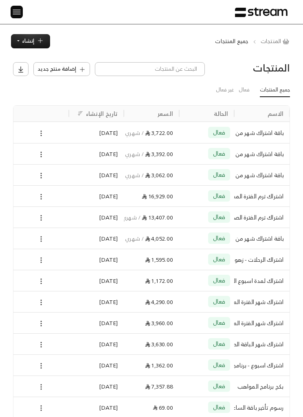
scroll to position [0, 0]
click at [53, 72] on span "إضافة منتج جديد" at bounding box center [56, 69] width 39 height 8
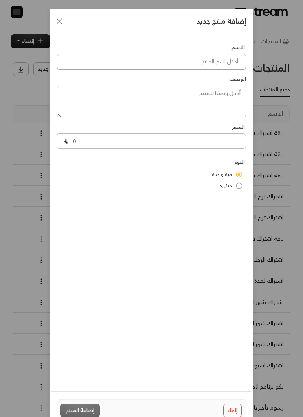
click at [71, 67] on input at bounding box center [151, 61] width 189 height 15
click at [109, 57] on input at bounding box center [151, 61] width 189 height 15
click at [56, 21] on icon "Close" at bounding box center [60, 21] width 10 height 10
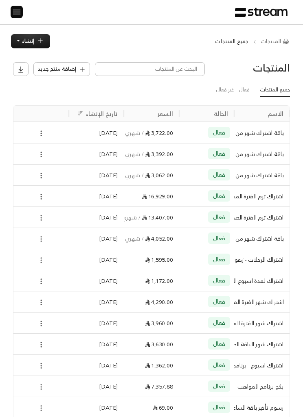
click at [41, 150] on button at bounding box center [40, 155] width 7 height 10
click at [74, 166] on li "تعديل" at bounding box center [64, 168] width 51 height 12
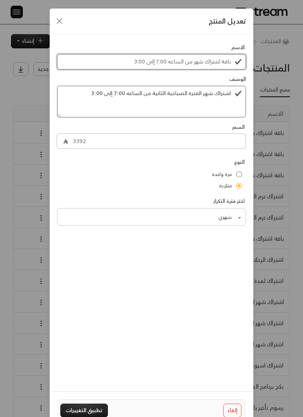
click at [226, 63] on input "باقة اشتراك شهر من الساعه 7:00 إلى 3:00" at bounding box center [151, 61] width 189 height 15
click at [225, 63] on input "باقة اشتراك شهر من الساعه 7:00 إلى 3:00" at bounding box center [151, 61] width 189 height 15
click at [224, 94] on textarea "اشتراك شهر الفترة الصباحية الثانية من الساعه 7:00 إلى 3:00" at bounding box center [151, 102] width 189 height 32
click at [217, 94] on textarea "اشتراك شهر الفترة الصباحية الثانية من الساعه 7:00 إلى 3:00" at bounding box center [151, 102] width 189 height 32
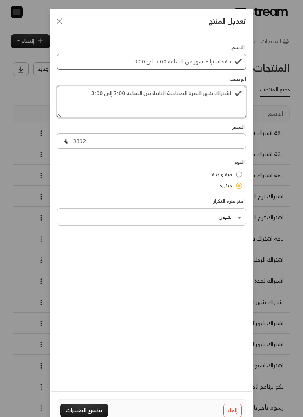
click at [216, 94] on textarea "اشتراك شهر الفترة الصباحية الثانية من الساعه 7:00 إلى 3:00" at bounding box center [151, 102] width 189 height 32
click at [216, 93] on textarea "اشتراك شهر الفترة الصباحية الثانية من الساعه 7:00 إلى 3:00" at bounding box center [151, 102] width 189 height 32
click at [213, 92] on textarea "اشتراك شهر الفترة الصباحية الثانية من الساعه 7:00 إلى 3:00" at bounding box center [151, 102] width 189 height 32
click at [288, 171] on div "تعديل المنتج الاسم باقة اشتراك شهر من الساعه 7:00 إلى 3:00 الوصف اشتراك شهر الف…" at bounding box center [151, 208] width 303 height 417
type input "0"
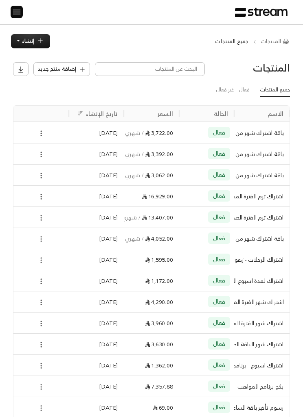
click at [64, 72] on span "إضافة منتج جديد" at bounding box center [56, 69] width 39 height 8
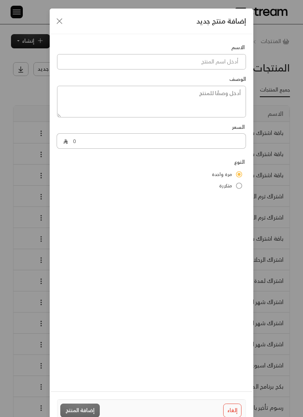
scroll to position [0, 0]
click at [112, 54] on input at bounding box center [151, 61] width 189 height 15
click at [222, 93] on textarea at bounding box center [151, 102] width 189 height 32
click at [234, 93] on textarea at bounding box center [151, 102] width 189 height 32
paste textarea "اشتراك شهر الفترة الصباحية الثانية من الساعه 7:00 إلى 3:00"
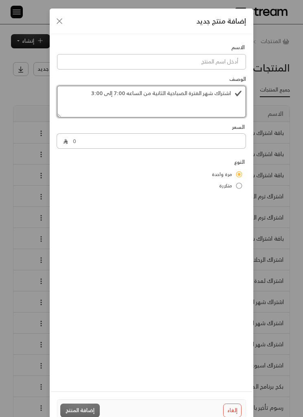
click at [205, 93] on textarea "اشتراك شهر الفترة الصباحية الثانية من الساعه 7:00 إلى 3:00" at bounding box center [151, 102] width 189 height 32
type textarea "اشتراك فصل تعليمي الفترة الصباحية الثانية من الساعه 7:00 إلى 3:00"
click at [177, 59] on input at bounding box center [151, 61] width 189 height 15
click at [189, 64] on input at bounding box center [151, 61] width 189 height 15
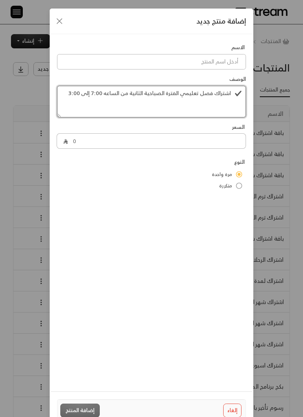
click at [228, 91] on textarea "اشتراك فصل تعليمي الفترة الصباحية الثانية من الساعه 7:00 إلى 3:00" at bounding box center [151, 102] width 189 height 32
click at [223, 59] on input at bounding box center [151, 61] width 189 height 15
click at [219, 65] on input at bounding box center [151, 61] width 189 height 15
paste input "اشتراك شهر الفترة الصباحية الثانية من الساعه 7:00"
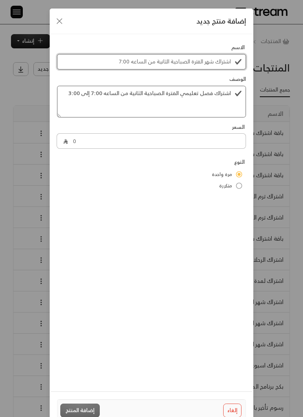
scroll to position [0, 0]
click at [204, 59] on input "اشتراك شهر الفترة الصباحية الثانية من الساعه 7:00" at bounding box center [151, 61] width 189 height 15
click at [135, 63] on input "اشتراك فصل تعليمي من الساعه 7:00" at bounding box center [151, 61] width 189 height 15
type input "اشتراك فصل تعليمي من الساعه 7:00 إلى 3:00"
click at [84, 140] on input "0" at bounding box center [157, 140] width 178 height 15
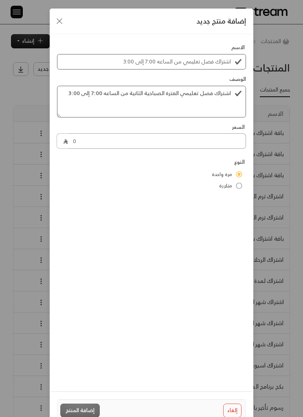
click at [84, 140] on input "0" at bounding box center [157, 140] width 178 height 15
type input "15168"
click at [161, 207] on div "اختر فترة التكرار شهري ****** ​" at bounding box center [151, 212] width 196 height 28
click at [168, 213] on body "الرئيسية لوحة المعلومات الفواتير الاشتراكات روابط الدفع العملاء التسويات كتالوج…" at bounding box center [151, 208] width 303 height 417
